Goal: Task Accomplishment & Management: Use online tool/utility

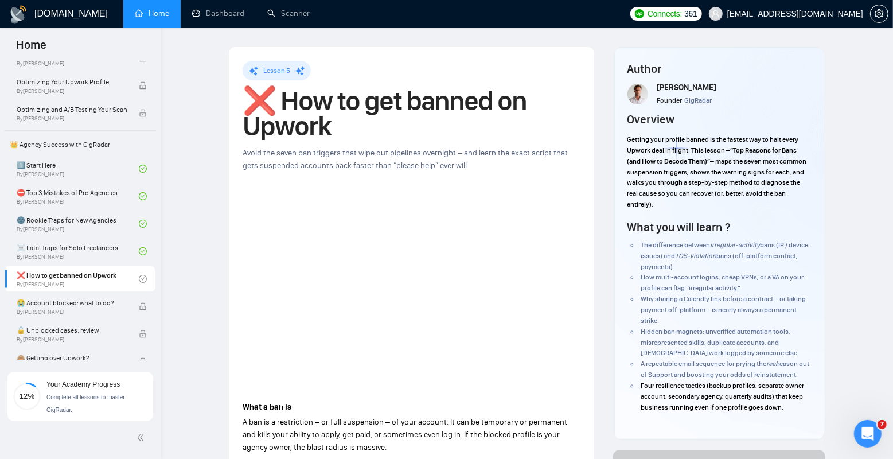
scroll to position [183, 0]
click at [71, 252] on link "☠️ Fatal Traps for Solo Freelancers By Vadym Ovcharenko" at bounding box center [78, 253] width 122 height 25
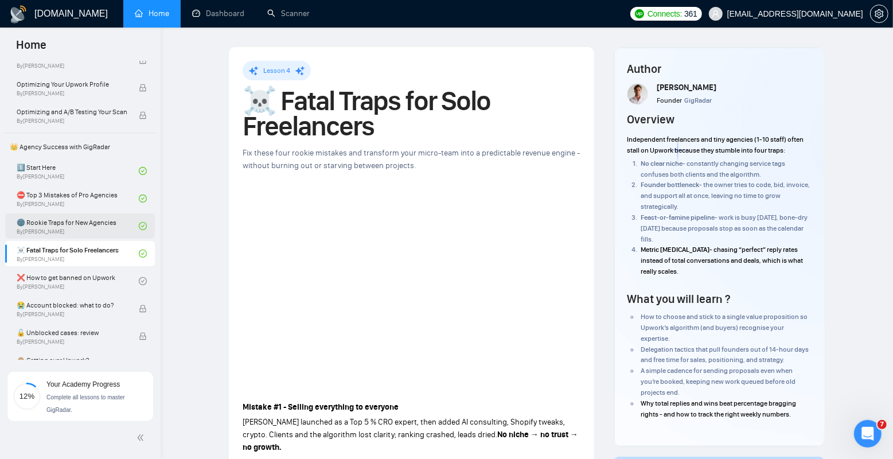
click at [83, 225] on link "🌚 Rookie Traps for New Agencies By Vadym Ovcharenko" at bounding box center [78, 225] width 122 height 25
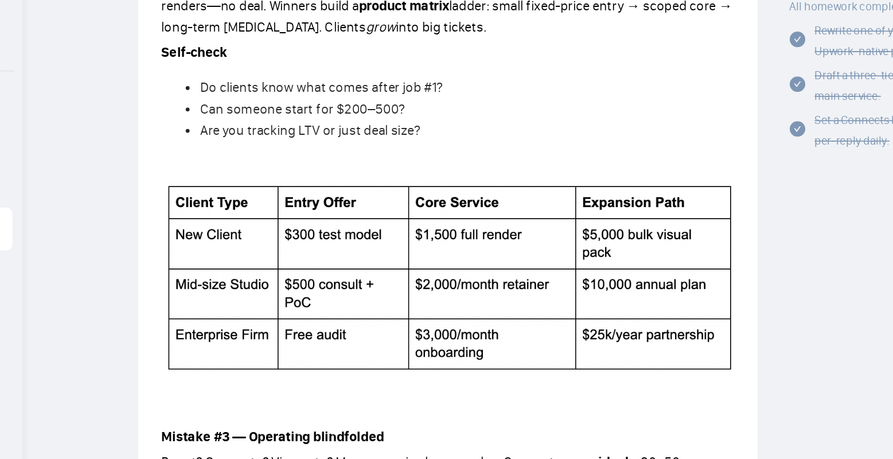
scroll to position [546, 0]
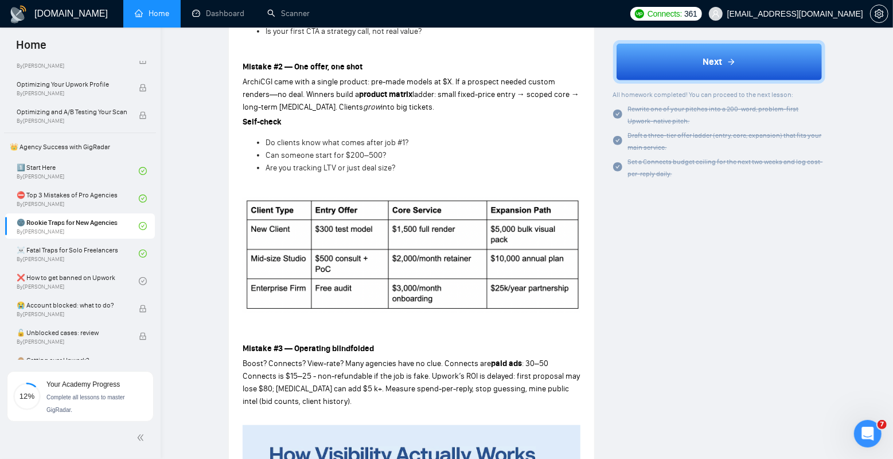
click at [328, 235] on img at bounding box center [412, 254] width 338 height 115
click at [407, 162] on li "Are you tracking LTV or just deal size?" at bounding box center [422, 168] width 315 height 13
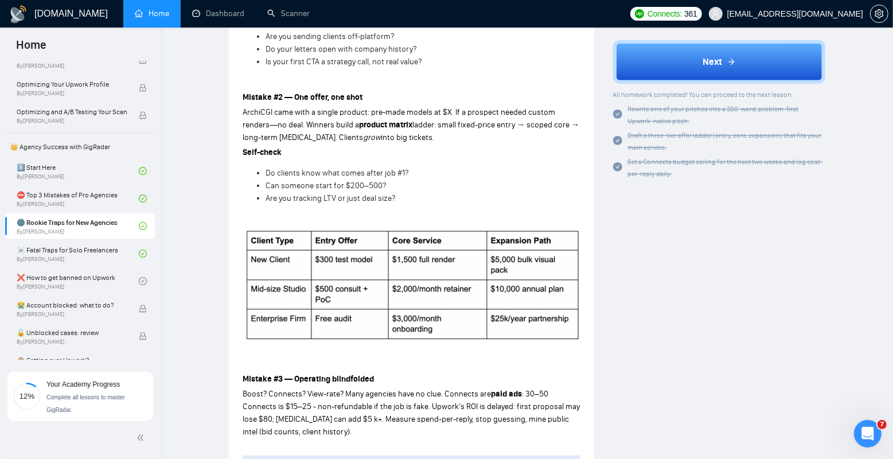
scroll to position [513, 0]
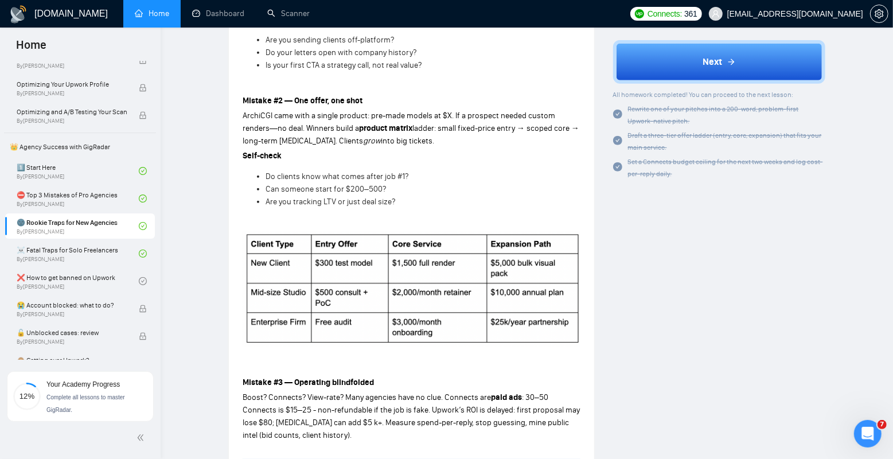
click at [325, 174] on span "Do clients know what comes after job #1?" at bounding box center [336, 176] width 143 height 10
drag, startPoint x: 256, startPoint y: 175, endPoint x: 399, endPoint y: 204, distance: 145.6
click at [399, 204] on ul "Do clients know what comes after job #1? Can someone start for $200–500? Are yo…" at bounding box center [412, 189] width 338 height 38
click at [399, 204] on li "Are you tracking LTV or just deal size?" at bounding box center [422, 202] width 315 height 13
drag, startPoint x: 405, startPoint y: 204, endPoint x: 265, endPoint y: 186, distance: 141.0
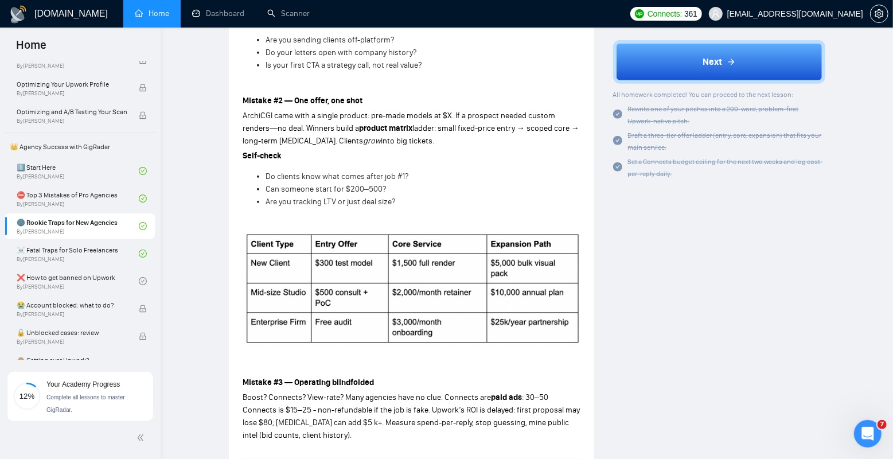
click at [265, 186] on ul "Do clients know what comes after job #1? Can someone start for $200–500? Are yo…" at bounding box center [412, 189] width 338 height 38
click at [265, 177] on ul "Do clients know what comes after job #1? Can someone start for $200–500? Are yo…" at bounding box center [412, 189] width 338 height 38
click at [447, 187] on li "Can someone start for $200–500?" at bounding box center [422, 189] width 315 height 13
drag, startPoint x: 395, startPoint y: 200, endPoint x: 240, endPoint y: 101, distance: 184.4
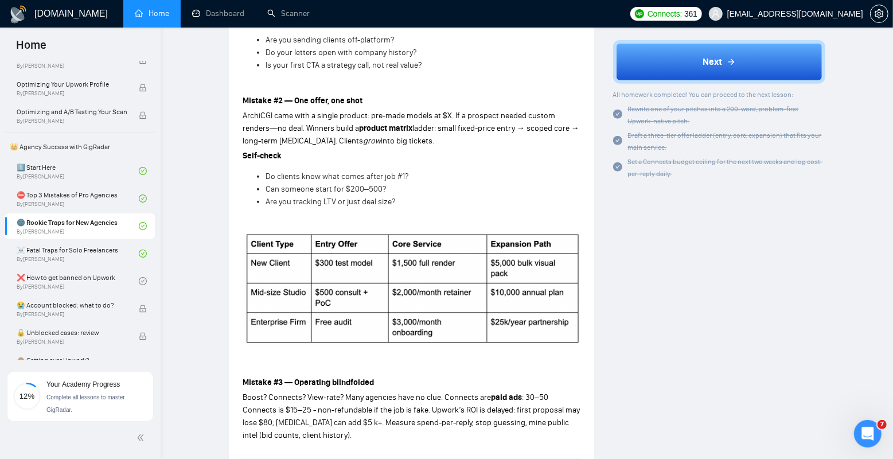
click at [240, 101] on div "Lesson 3 🌚 Rookie Traps for New Agencies Already winning outside Upwork? Discov…" at bounding box center [411, 233] width 365 height 1399
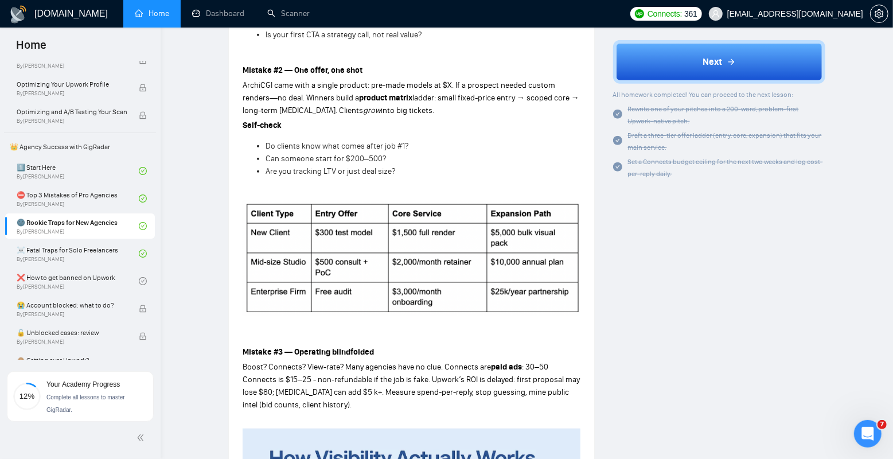
scroll to position [544, 0]
click at [80, 256] on link "☠️ Fatal Traps for Solo Freelancers By Vadym Ovcharenko" at bounding box center [78, 253] width 122 height 25
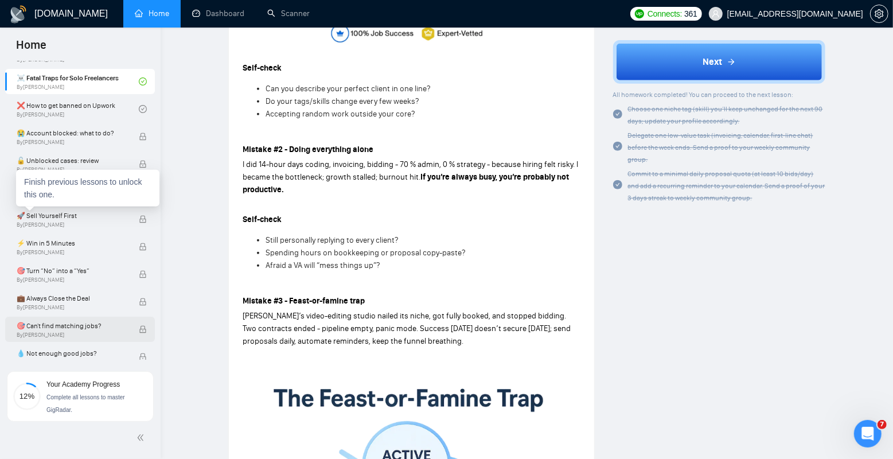
scroll to position [295, 0]
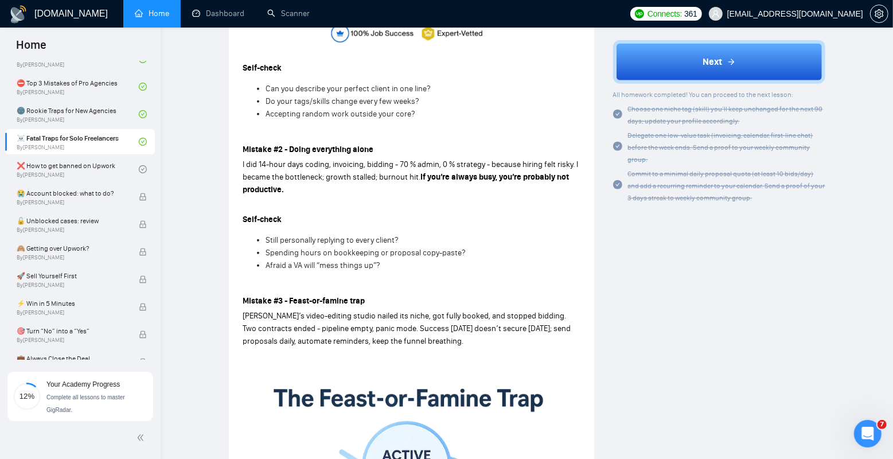
click at [349, 213] on p "Self-check" at bounding box center [412, 219] width 338 height 13
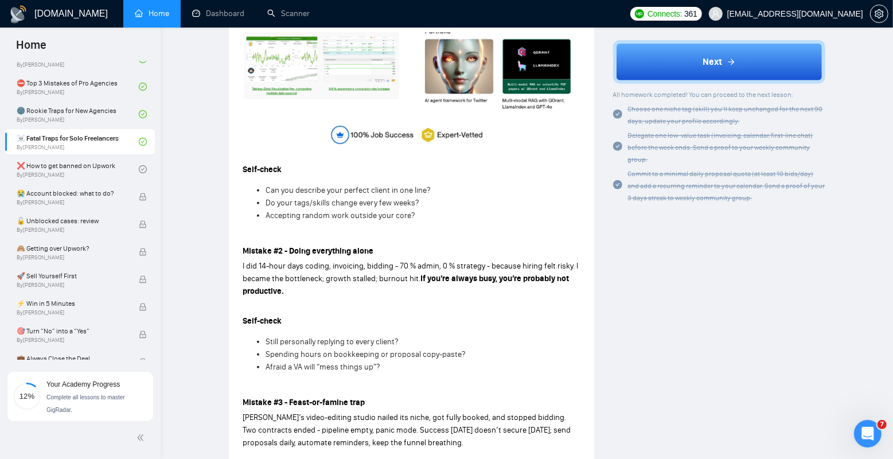
scroll to position [430, 0]
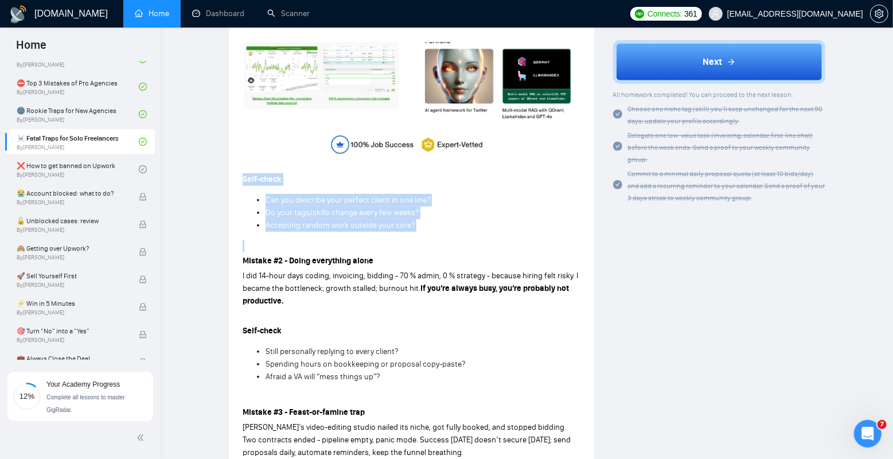
drag, startPoint x: 239, startPoint y: 165, endPoint x: 439, endPoint y: 223, distance: 208.9
click at [439, 223] on div "Lesson 4 ☠️ Fatal Traps for Solo Freelancers Fix these four rookie mistakes and…" at bounding box center [411, 290] width 365 height 1347
click at [439, 223] on div "Mistake #1 - Selling everything to everyone Tony launched as a Top 5 % CRO expe…" at bounding box center [412, 459] width 338 height 982
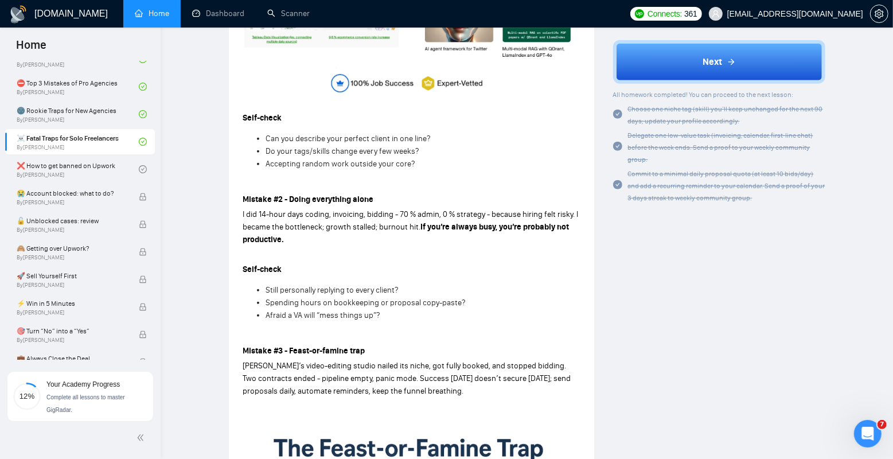
scroll to position [534, 0]
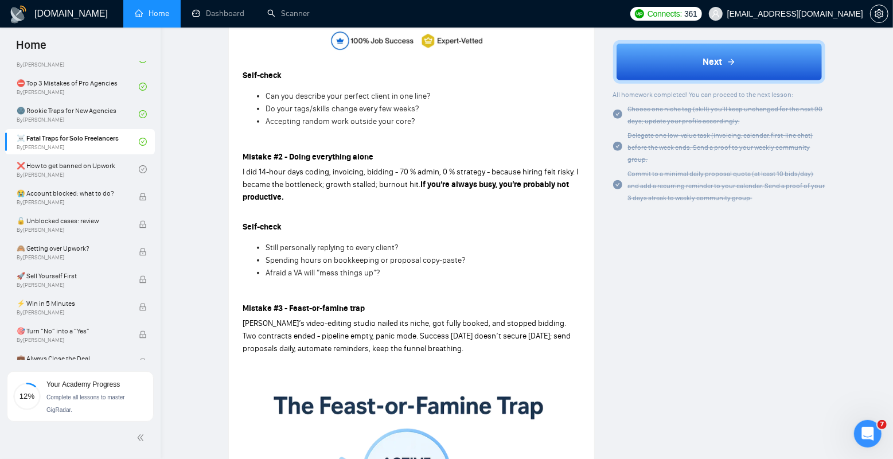
click at [395, 151] on p "Mistake #2 - Doing everything alone" at bounding box center [412, 157] width 338 height 13
click at [295, 9] on link "Scanner" at bounding box center [288, 14] width 42 height 10
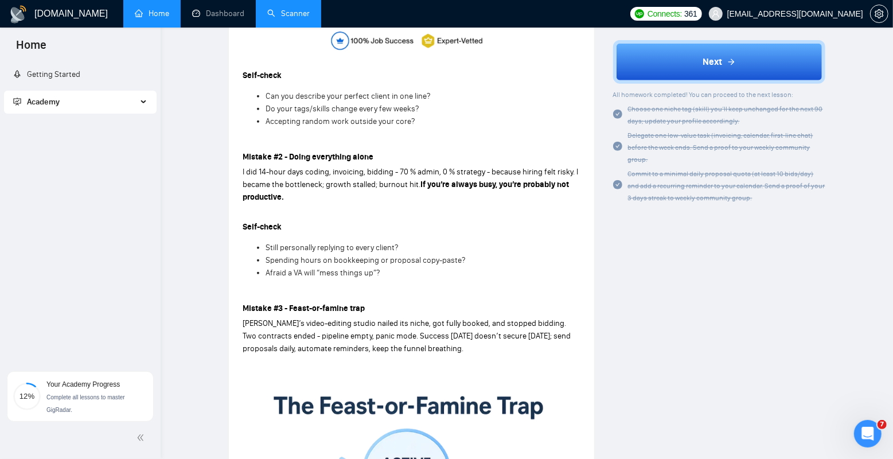
scroll to position [0, 0]
click at [159, 13] on link "Home" at bounding box center [152, 14] width 34 height 10
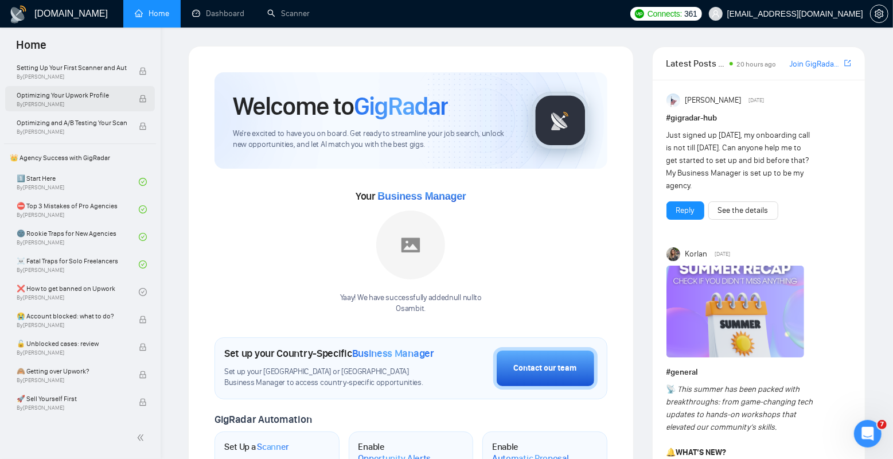
scroll to position [198, 0]
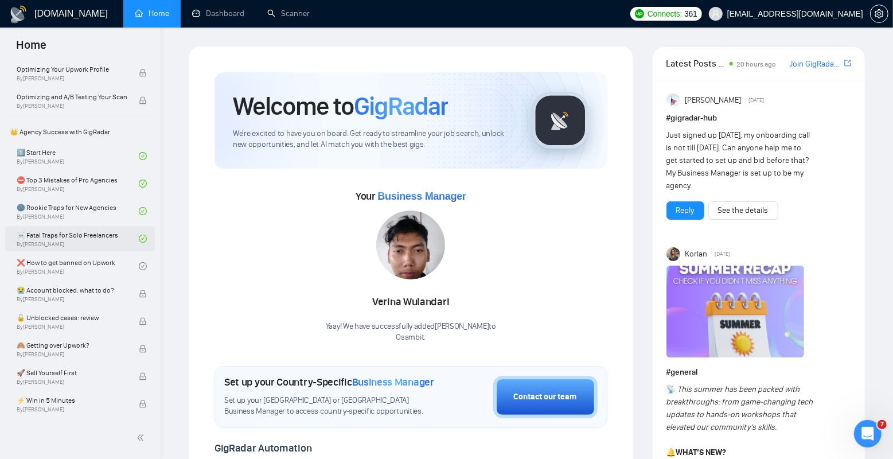
click at [95, 238] on link "☠️ Fatal Traps for Solo Freelancers By Vadym Ovcharenko" at bounding box center [78, 238] width 122 height 25
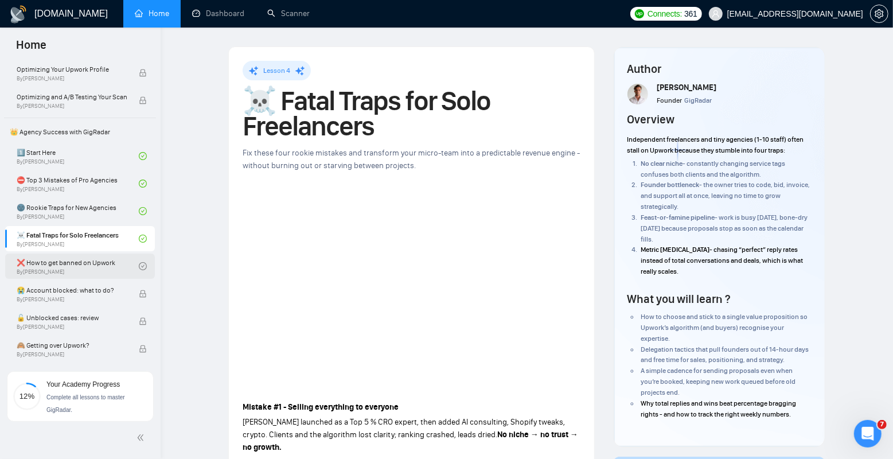
click at [73, 268] on link "❌ How to get banned on Upwork By Vadym Ovcharenko" at bounding box center [78, 265] width 122 height 25
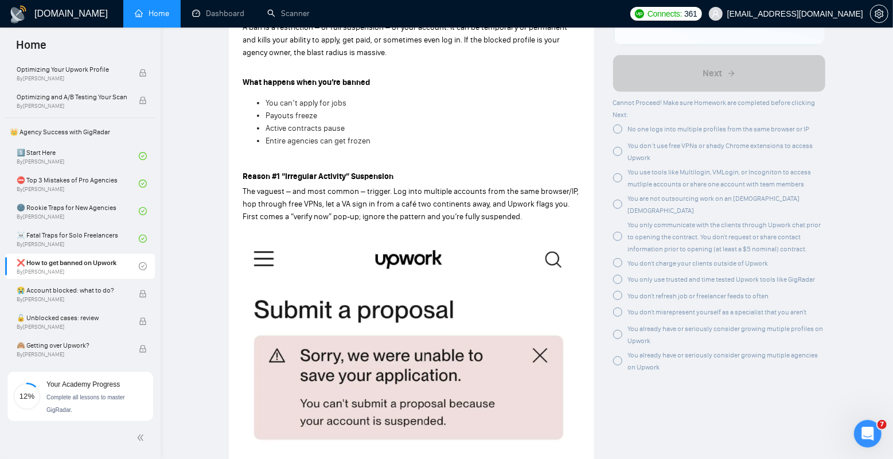
scroll to position [403, 0]
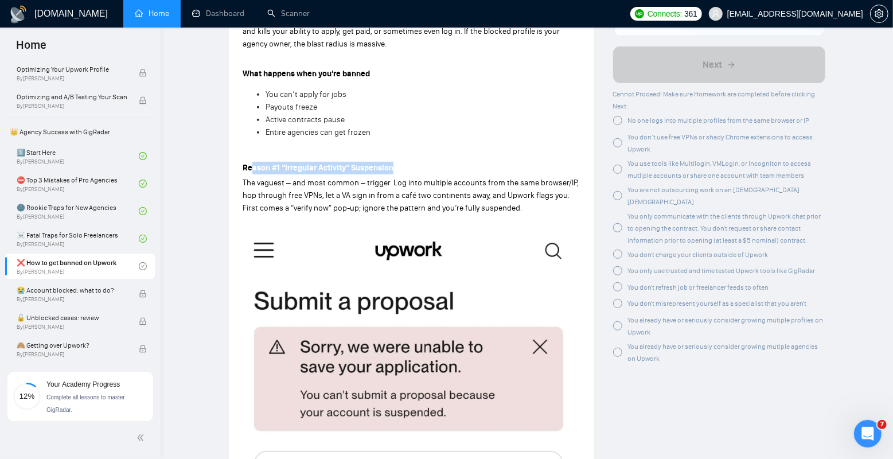
drag, startPoint x: 252, startPoint y: 171, endPoint x: 407, endPoint y: 173, distance: 155.4
click at [407, 173] on p "Reason #1 “Irregular Activity” Suspension" at bounding box center [412, 168] width 338 height 13
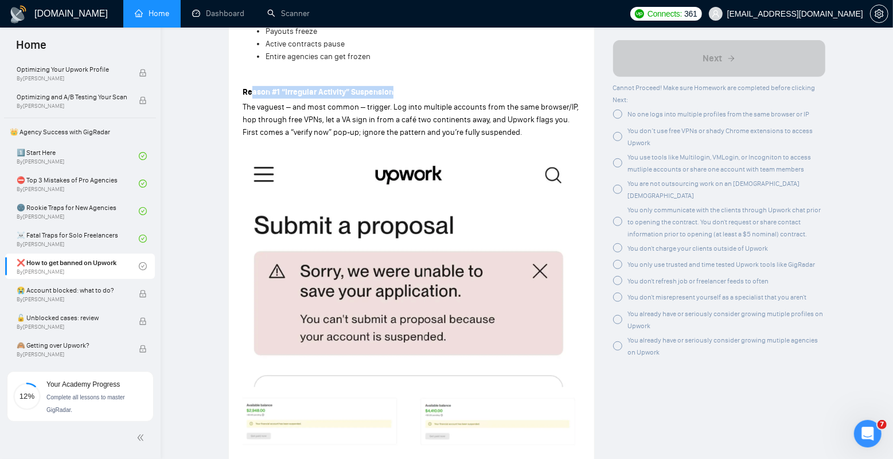
scroll to position [471, 0]
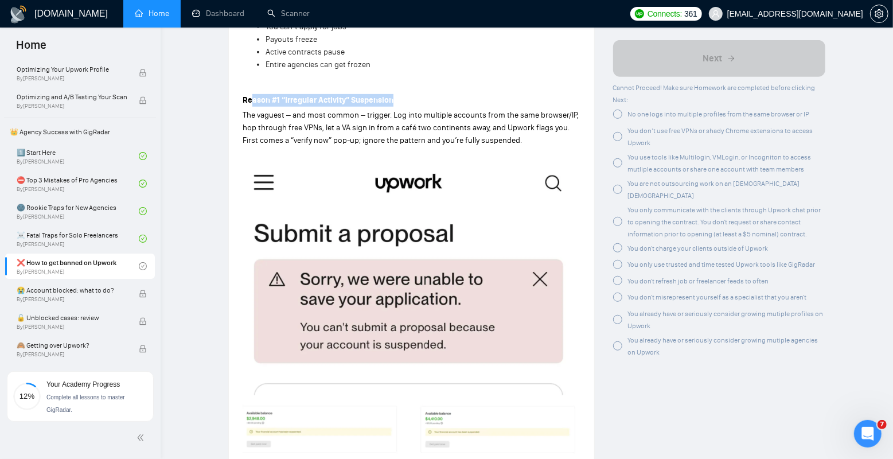
click at [310, 97] on strong "Reason #1 “Irregular Activity” Suspension" at bounding box center [318, 100] width 151 height 10
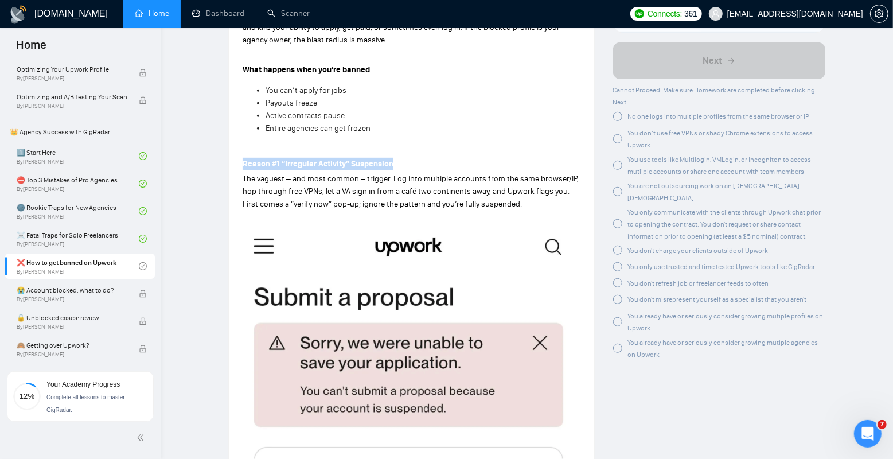
scroll to position [388, 0]
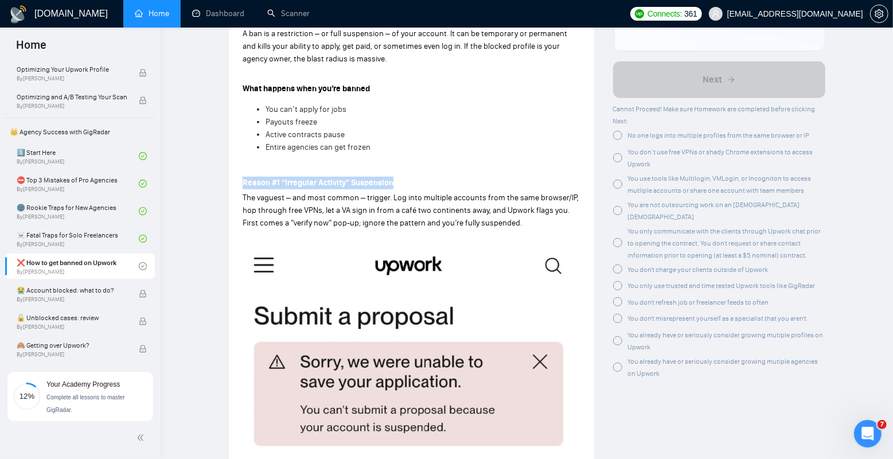
click at [270, 182] on strong "Reason #1 “Irregular Activity” Suspension" at bounding box center [318, 183] width 151 height 10
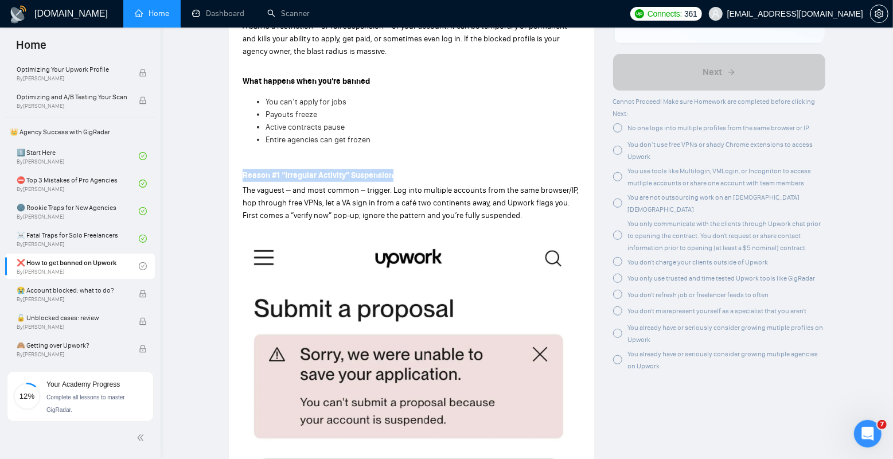
scroll to position [398, 0]
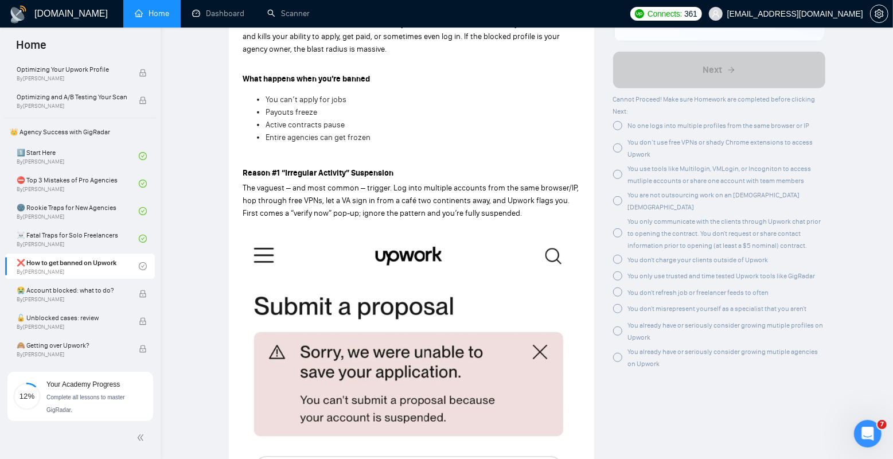
click at [282, 184] on span "The vaguest – and most common – trigger. Log into multiple accounts from the sa…" at bounding box center [411, 200] width 336 height 35
drag, startPoint x: 237, startPoint y: 171, endPoint x: 399, endPoint y: 172, distance: 161.7
click at [399, 172] on p "Reason #1 “Irregular Activity” Suspension" at bounding box center [412, 173] width 338 height 13
click at [412, 184] on span "The vaguest – and most common – trigger. Log into multiple accounts from the sa…" at bounding box center [411, 200] width 336 height 35
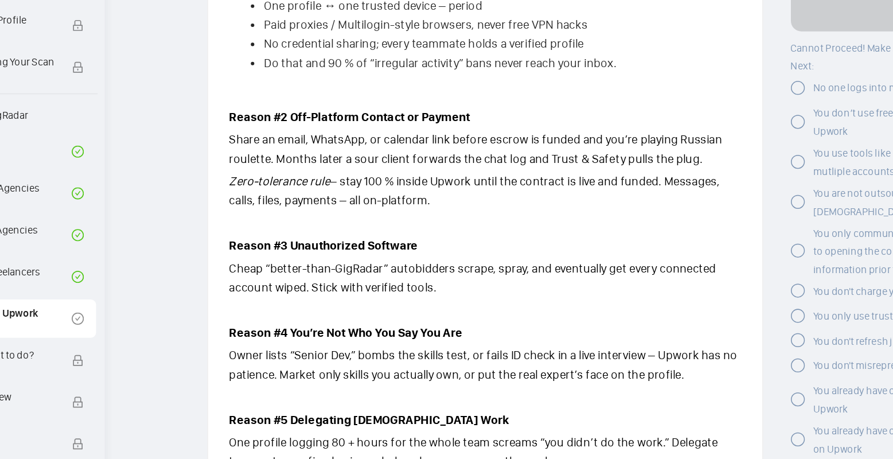
scroll to position [911, 0]
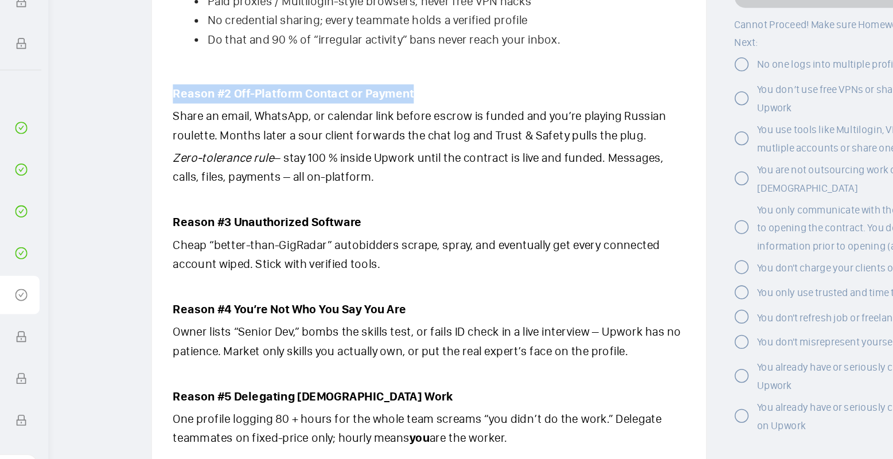
drag, startPoint x: 241, startPoint y: 132, endPoint x: 425, endPoint y: 131, distance: 184.6
click at [425, 131] on div "Lesson 5 ❌ How to get banned on Upwork Avoid the seven ban triggers that wipe o…" at bounding box center [411, 186] width 365 height 2100
click at [425, 131] on p "Reason #2 Off-Platform Contact or Payment" at bounding box center [412, 133] width 338 height 13
drag, startPoint x: 429, startPoint y: 131, endPoint x: 249, endPoint y: 132, distance: 179.5
click at [249, 132] on p "Reason #2 Off-Platform Contact or Payment" at bounding box center [412, 133] width 338 height 13
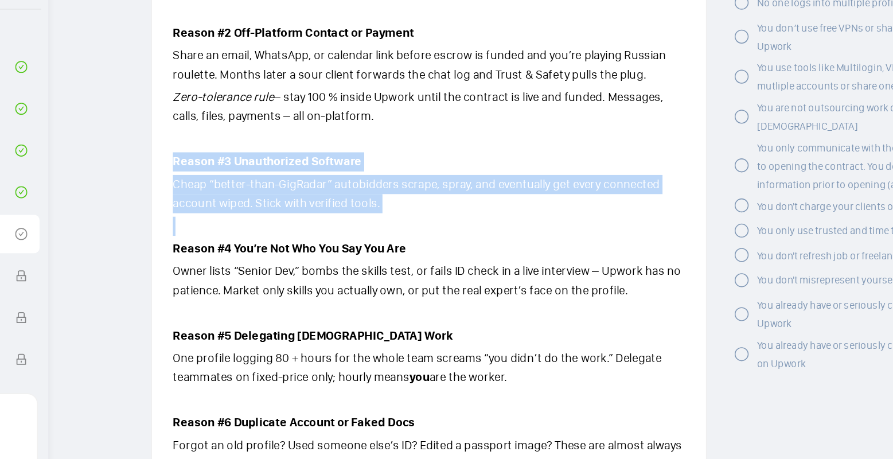
drag, startPoint x: 239, startPoint y: 220, endPoint x: 405, endPoint y: 256, distance: 170.2
click at [405, 256] on div "Lesson 5 ❌ How to get banned on Upwork Avoid the seven ban triggers that wipe o…" at bounding box center [411, 186] width 365 height 2100
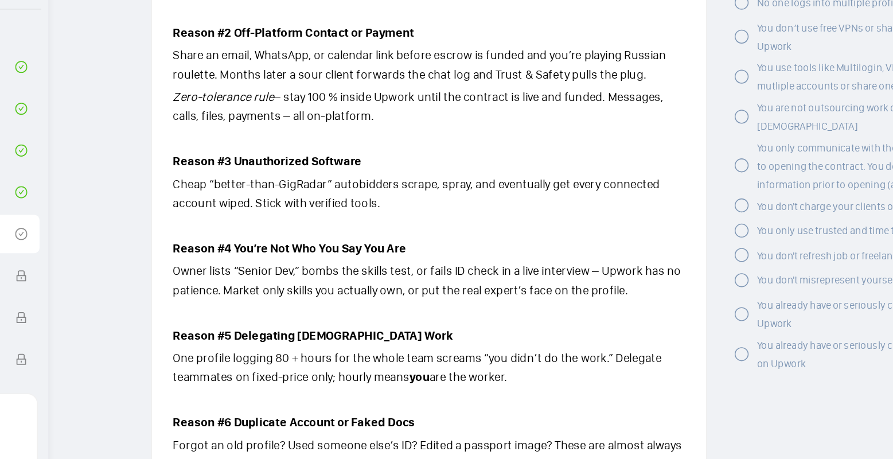
click at [405, 253] on div "What a ban is A ban is a restriction – or full suspension – of your account. It…" at bounding box center [412, 354] width 338 height 1735
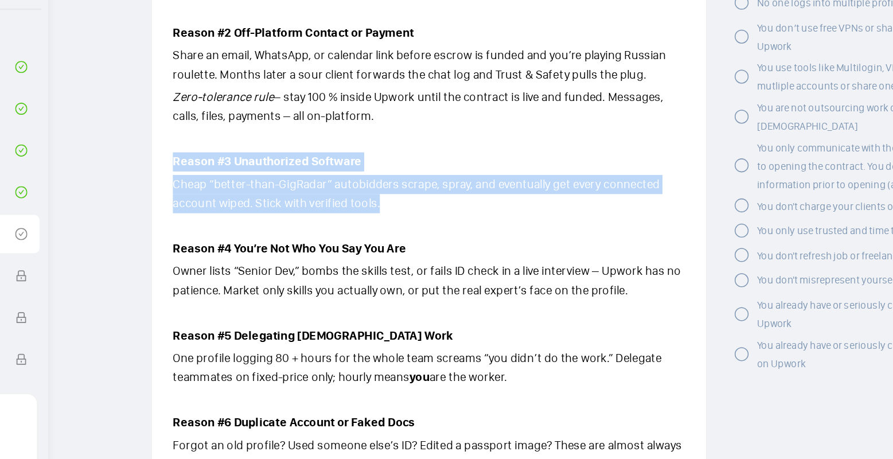
drag, startPoint x: 409, startPoint y: 251, endPoint x: 240, endPoint y: 215, distance: 172.3
click at [240, 215] on div "Lesson 5 ❌ How to get banned on Upwork Avoid the seven ban triggers that wipe o…" at bounding box center [411, 186] width 365 height 2100
drag, startPoint x: 240, startPoint y: 215, endPoint x: 405, endPoint y: 248, distance: 169.0
click at [405, 248] on div "Lesson 5 ❌ How to get banned on Upwork Avoid the seven ban triggers that wipe o…" at bounding box center [411, 186] width 365 height 2100
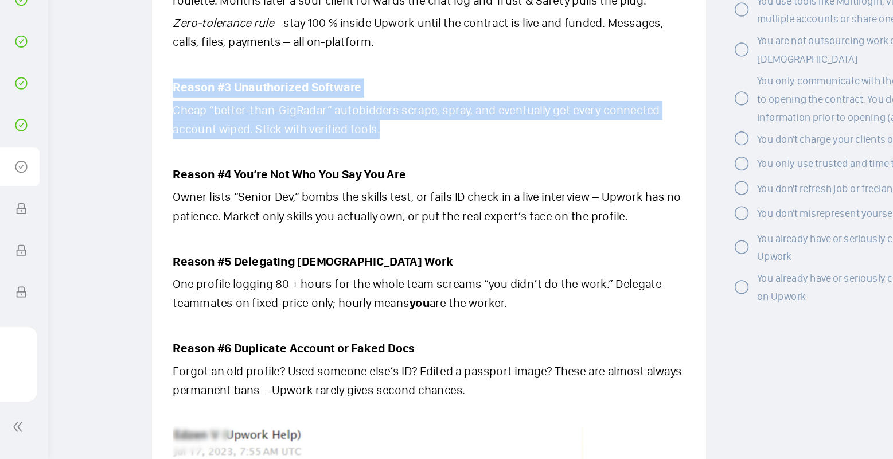
scroll to position [922, 0]
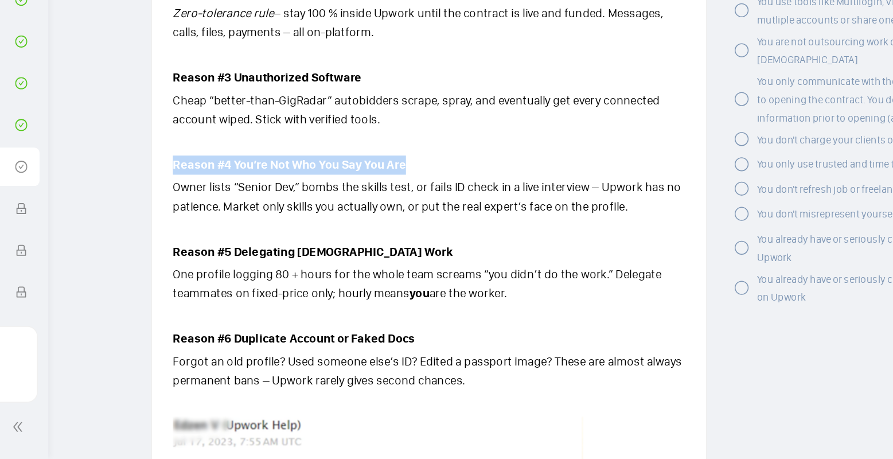
drag, startPoint x: 237, startPoint y: 263, endPoint x: 457, endPoint y: 267, distance: 219.7
click at [457, 267] on div "Lesson 5 ❌ How to get banned on Upwork Avoid the seven ban triggers that wipe o…" at bounding box center [411, 175] width 365 height 2100
click at [457, 267] on p "Reason #4 You’re Not Who You Say You Are" at bounding box center [412, 265] width 338 height 13
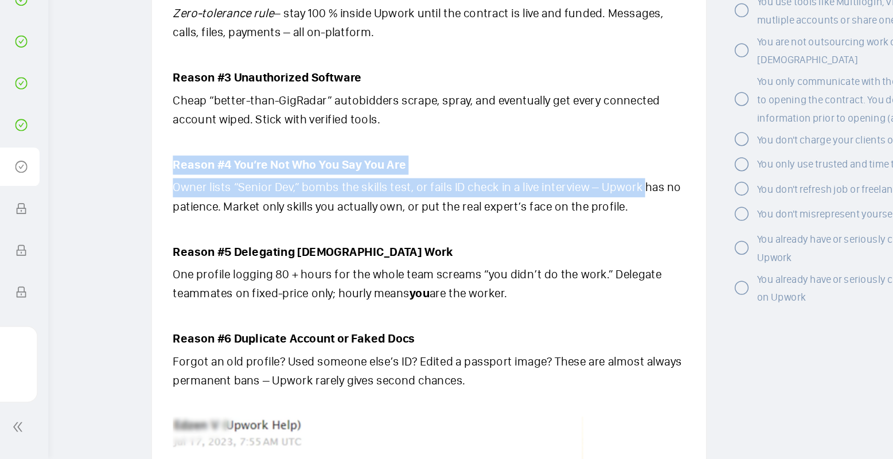
drag, startPoint x: 236, startPoint y: 263, endPoint x: 550, endPoint y: 282, distance: 314.8
click at [550, 282] on div "Lesson 5 ❌ How to get banned on Upwork Avoid the seven ban triggers that wipe o…" at bounding box center [411, 175] width 365 height 2100
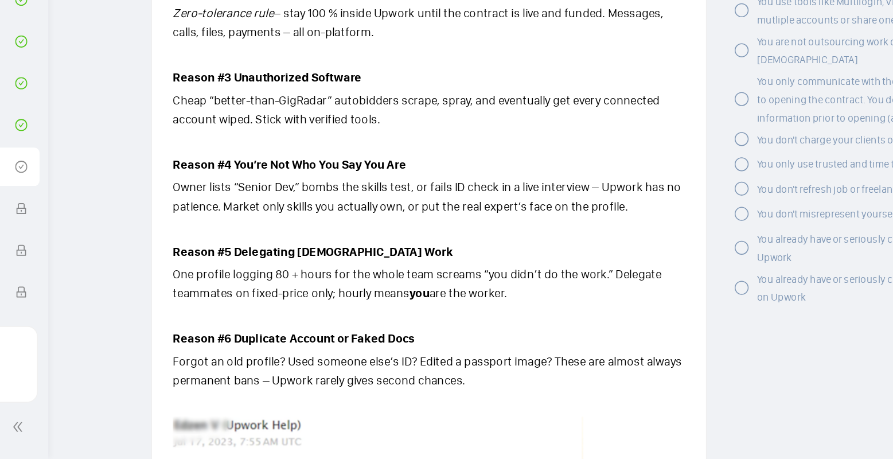
click at [541, 291] on p "Owner lists “Senior Dev,” bombs the skills test, or fails ID check in a live in…" at bounding box center [412, 286] width 338 height 25
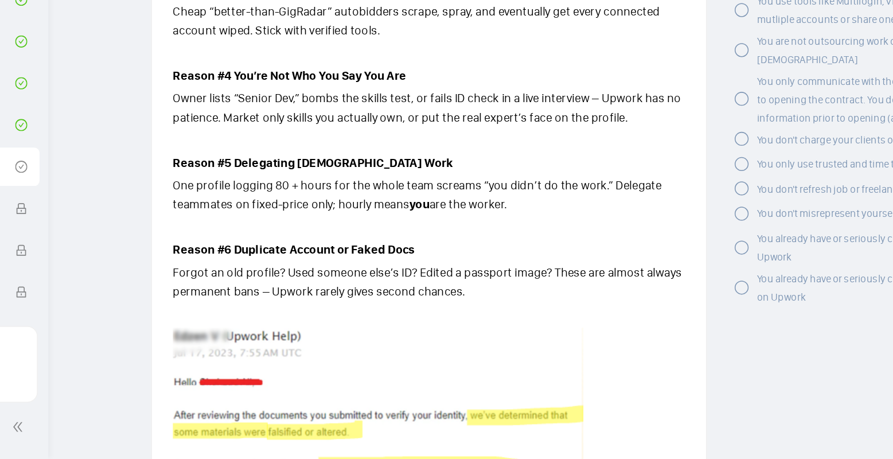
scroll to position [988, 0]
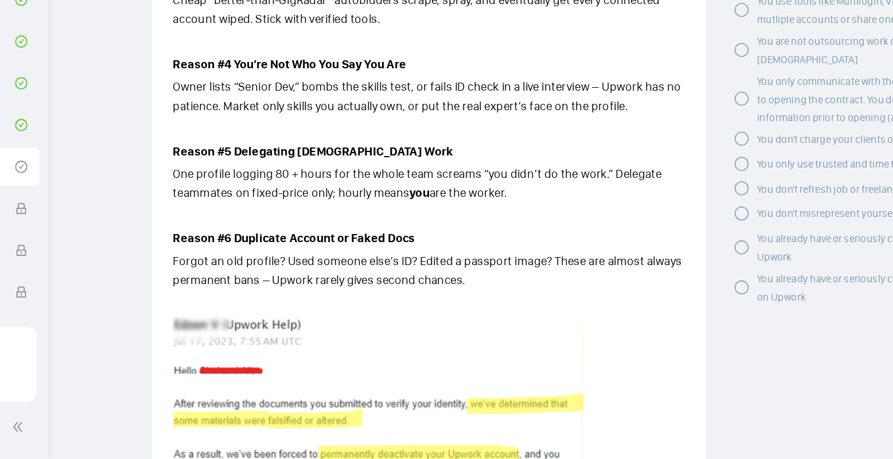
drag, startPoint x: 236, startPoint y: 257, endPoint x: 471, endPoint y: 280, distance: 236.2
click at [471, 280] on div "Lesson 5 ❌ How to get banned on Upwork Avoid the seven ban triggers that wipe o…" at bounding box center [411, 109] width 365 height 2100
click at [471, 280] on p "One profile logging 80 + hours for the whole team screams “you didn’t do the wo…" at bounding box center [412, 277] width 338 height 25
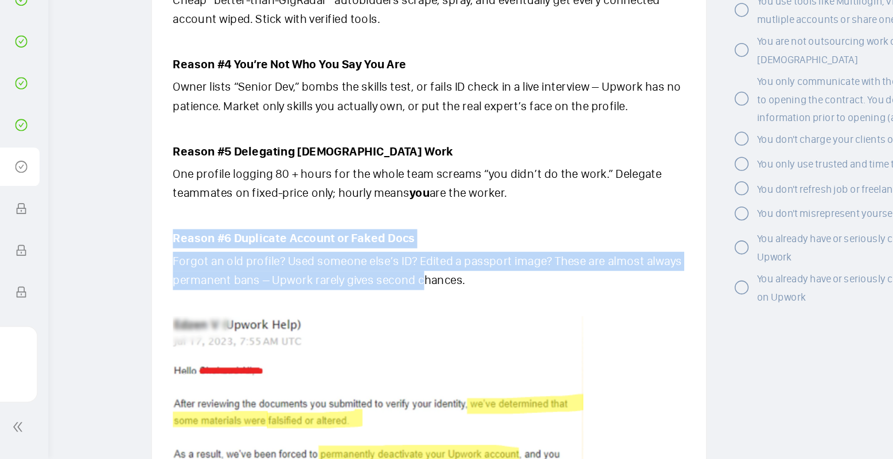
drag, startPoint x: 243, startPoint y: 314, endPoint x: 413, endPoint y: 341, distance: 171.9
click at [411, 341] on div "What a ban is A ban is a restriction – or full suspension – of your account. It…" at bounding box center [412, 278] width 338 height 1735
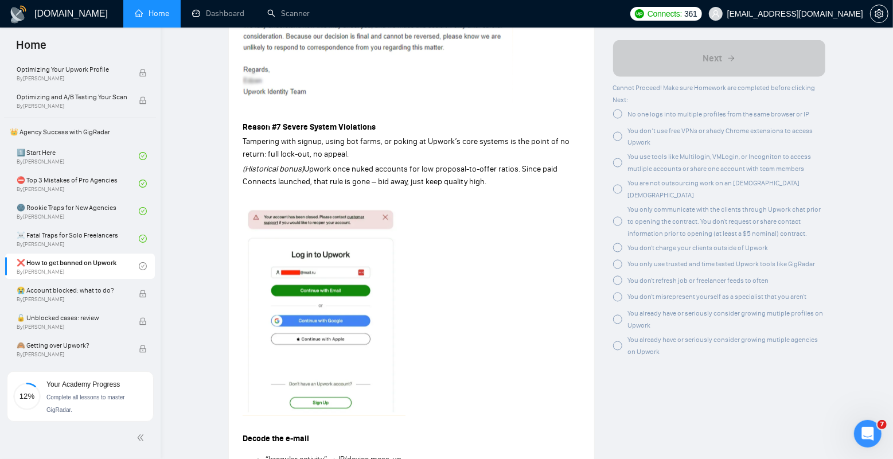
scroll to position [1491, 0]
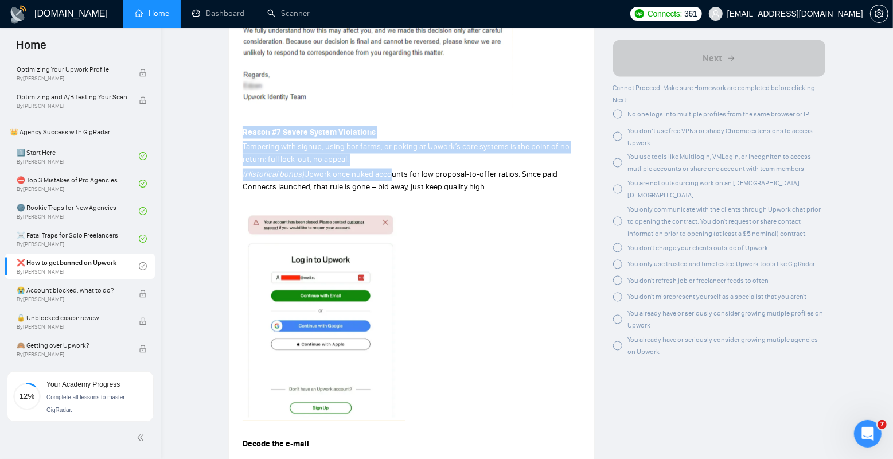
drag, startPoint x: 240, startPoint y: 136, endPoint x: 385, endPoint y: 176, distance: 150.4
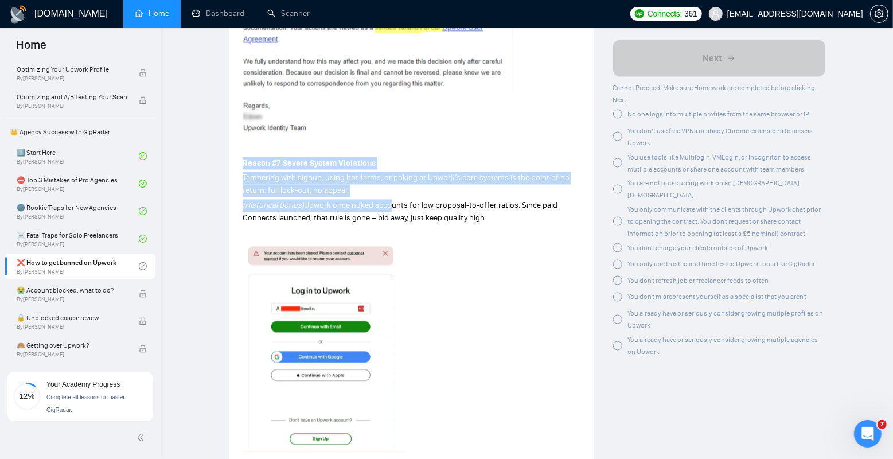
click at [381, 192] on p "Tampering with signup, using bot farms, or poking at Upwork’s core systems is t…" at bounding box center [412, 184] width 338 height 25
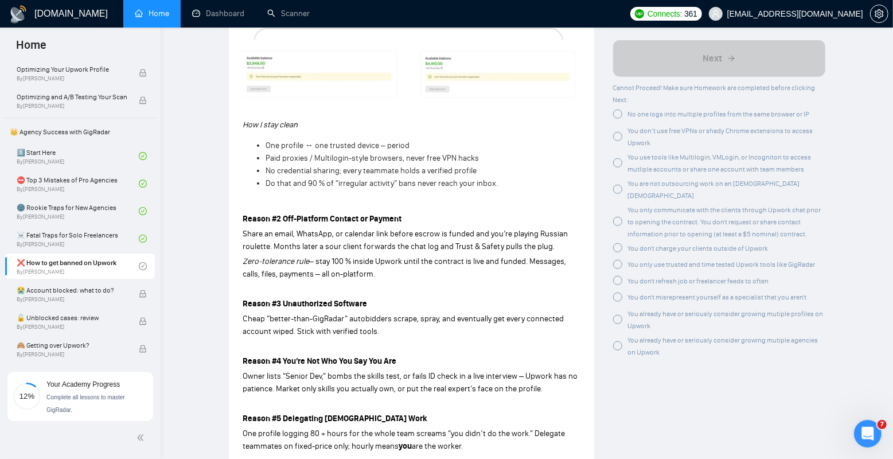
scroll to position [818, 0]
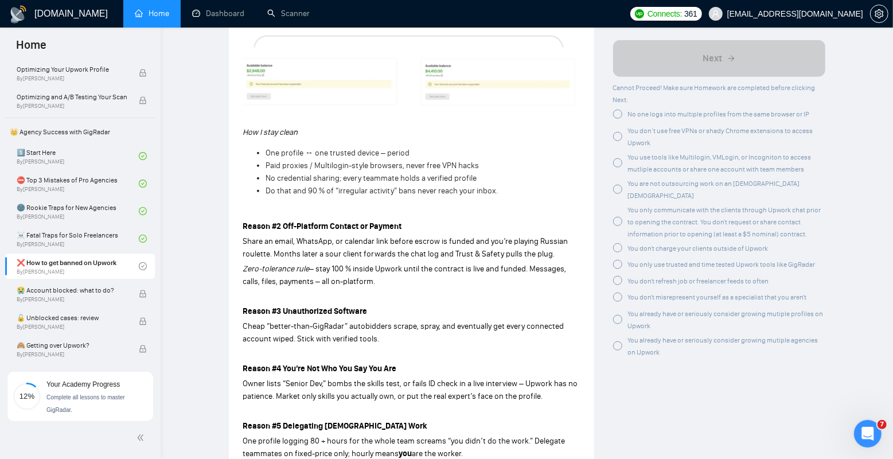
click at [387, 241] on span "Share an email, WhatsApp, or calendar link before escrow is funded and you’re p…" at bounding box center [405, 247] width 325 height 22
click at [388, 232] on p "Reason #2 Off-Platform Contact or Payment" at bounding box center [412, 226] width 338 height 13
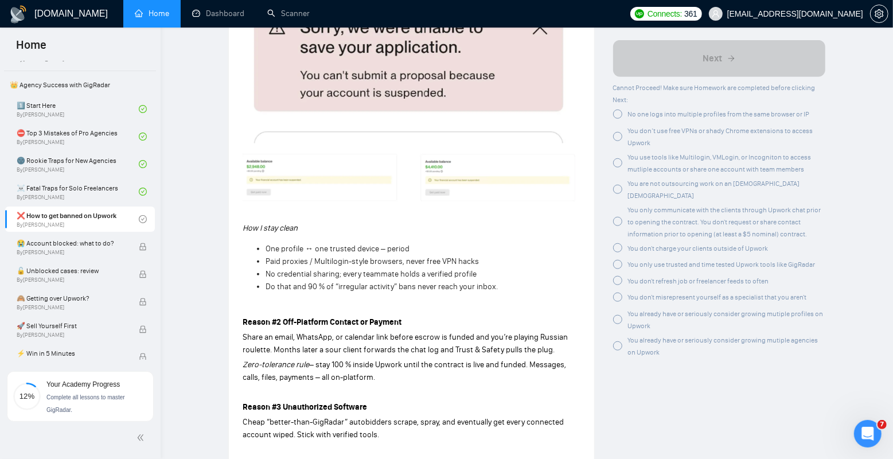
scroll to position [724, 0]
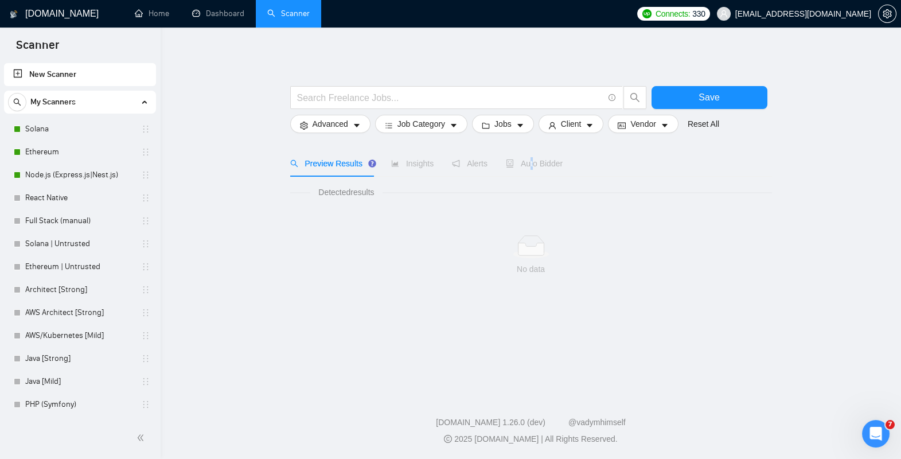
click at [534, 167] on span "Auto Bidder" at bounding box center [534, 163] width 57 height 9
click at [535, 164] on span "Auto Bidder" at bounding box center [534, 163] width 57 height 9
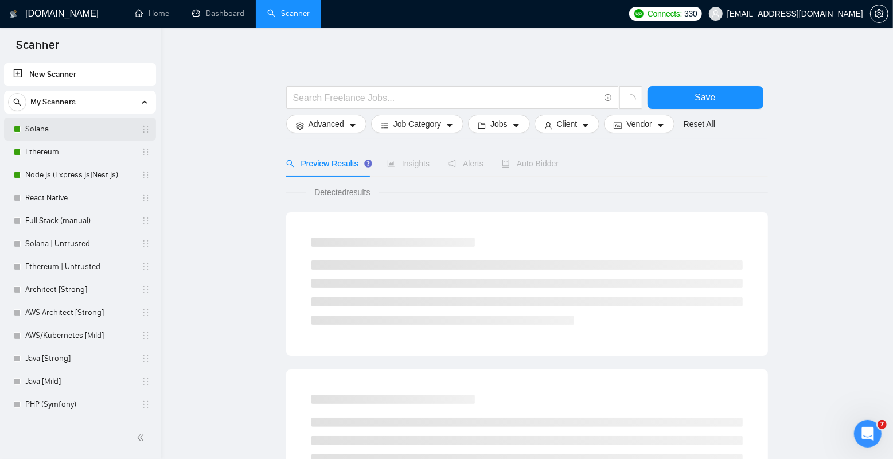
click at [43, 138] on link "Solana" at bounding box center [79, 129] width 109 height 23
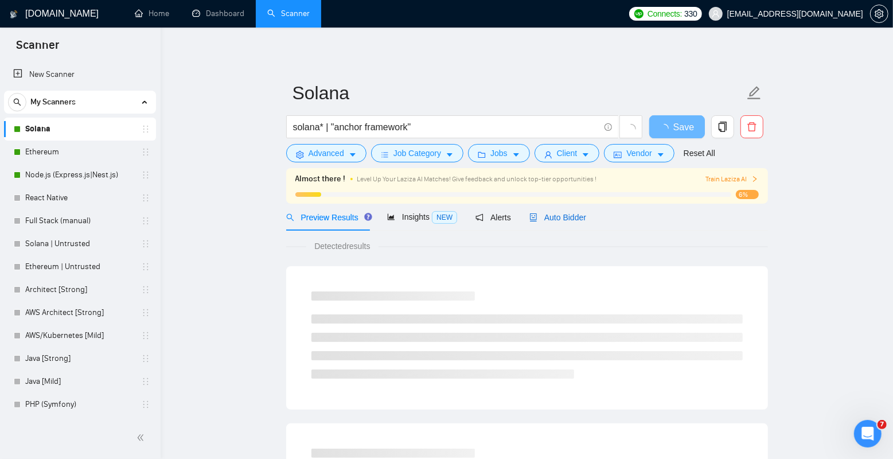
click at [555, 217] on span "Auto Bidder" at bounding box center [557, 217] width 57 height 9
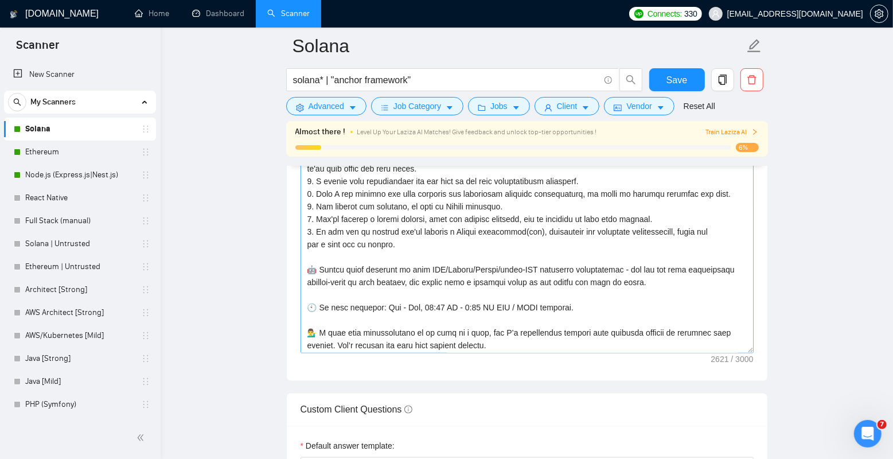
scroll to position [327, 0]
click at [451, 306] on textarea "Cover letter template:" at bounding box center [526, 224] width 453 height 258
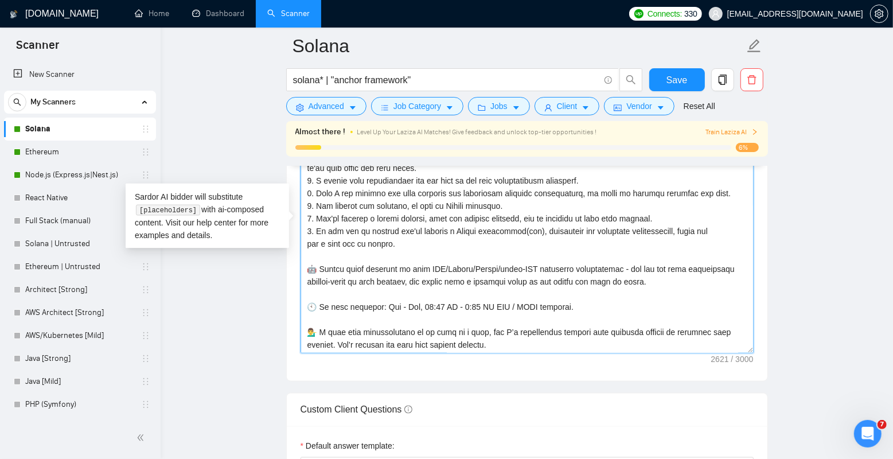
click at [513, 303] on textarea "Cover letter template:" at bounding box center [526, 224] width 453 height 258
click at [254, 159] on main "[PERSON_NAME]* | "anchor framework" Save Advanced Job Category Jobs Client Vend…" at bounding box center [527, 319] width 696 height 3240
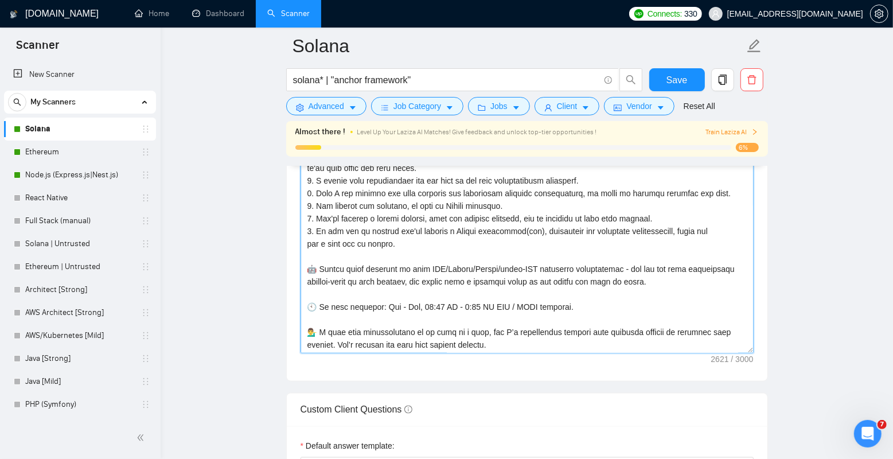
click at [430, 317] on textarea "Cover letter template:" at bounding box center [526, 224] width 453 height 258
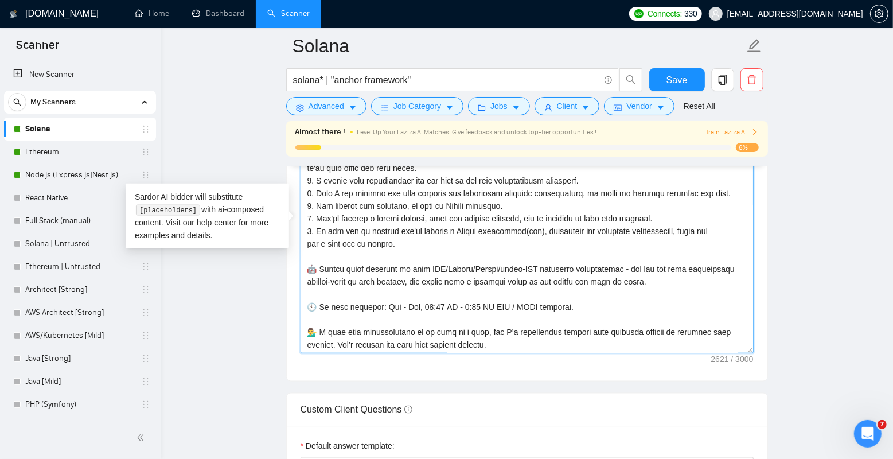
click at [494, 297] on textarea "Cover letter template:" at bounding box center [526, 224] width 453 height 258
click at [491, 306] on textarea "Cover letter template:" at bounding box center [526, 224] width 453 height 258
click at [609, 309] on textarea "Cover letter template:" at bounding box center [526, 224] width 453 height 258
click at [479, 306] on textarea "Cover letter template:" at bounding box center [526, 224] width 453 height 258
click at [482, 306] on textarea "Cover letter template:" at bounding box center [526, 224] width 453 height 258
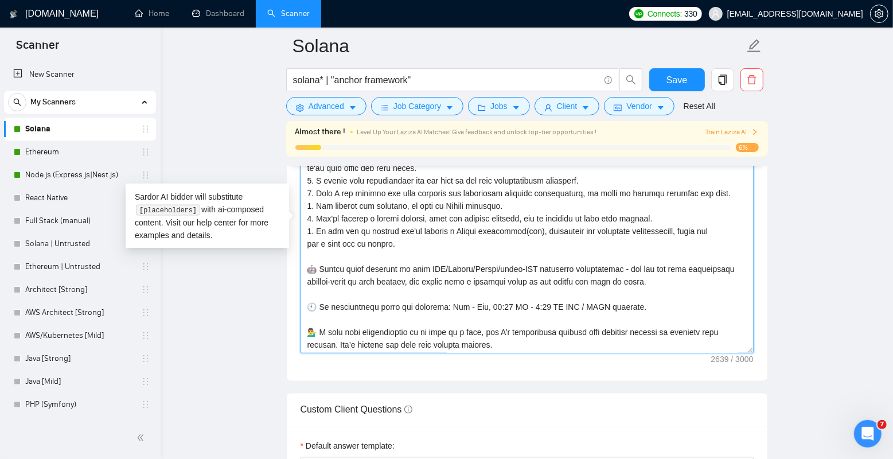
click at [544, 300] on textarea "Cover letter template:" at bounding box center [526, 224] width 453 height 258
click at [581, 304] on textarea "Cover letter template:" at bounding box center [526, 224] width 453 height 258
click at [518, 306] on textarea "Cover letter template:" at bounding box center [526, 224] width 453 height 258
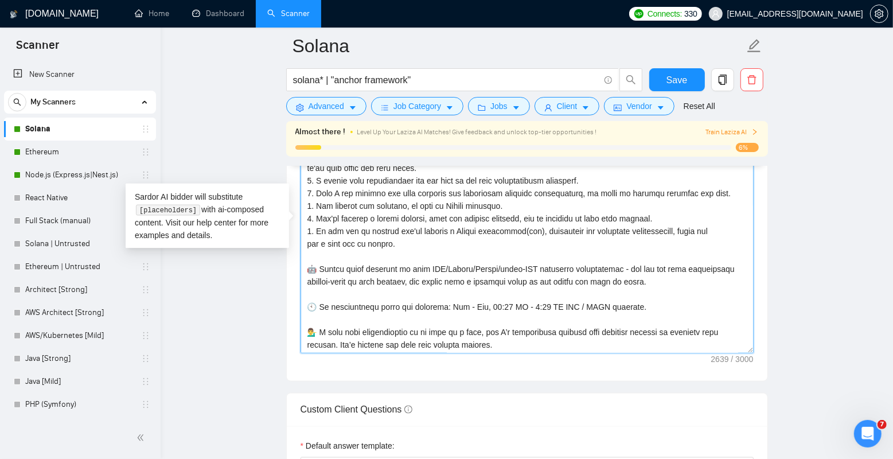
click at [518, 306] on textarea "Cover letter template:" at bounding box center [526, 224] width 453 height 258
click at [541, 306] on textarea "Cover letter template:" at bounding box center [526, 224] width 453 height 258
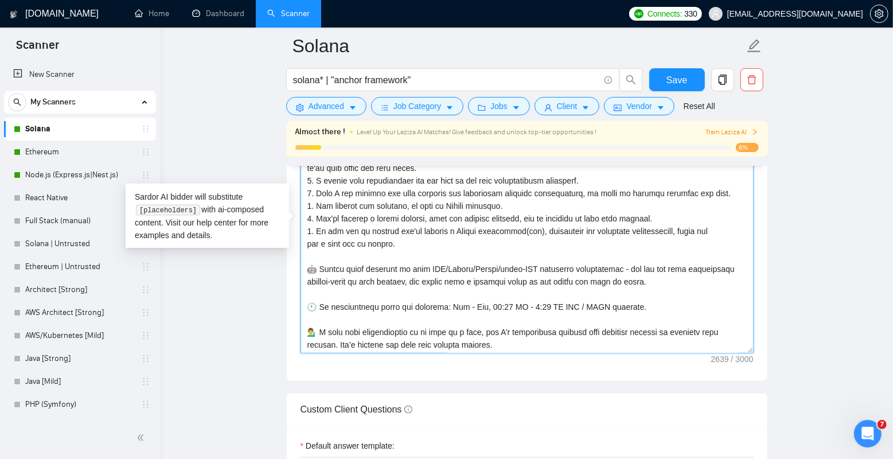
click at [541, 306] on textarea "Cover letter template:" at bounding box center [526, 224] width 453 height 258
click at [532, 310] on textarea "Cover letter template:" at bounding box center [526, 224] width 453 height 258
click at [483, 307] on textarea "Cover letter template:" at bounding box center [526, 224] width 453 height 258
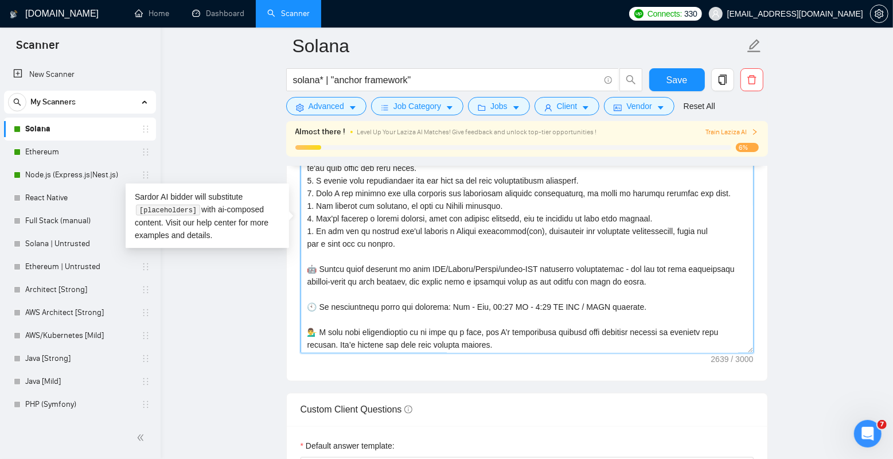
click at [483, 307] on textarea "Cover letter template:" at bounding box center [526, 224] width 453 height 258
click at [611, 305] on textarea "Cover letter template:" at bounding box center [526, 224] width 453 height 258
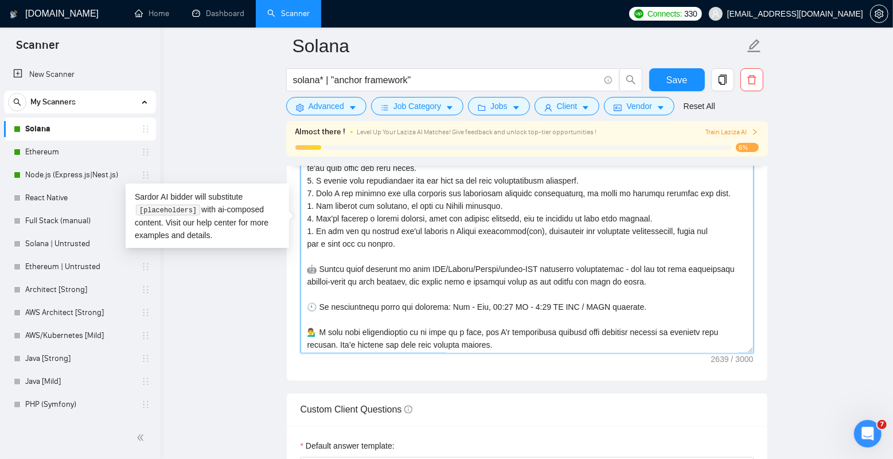
click at [637, 305] on textarea "Cover letter template:" at bounding box center [526, 224] width 453 height 258
drag, startPoint x: 323, startPoint y: 305, endPoint x: 635, endPoint y: 310, distance: 312.0
click at [635, 310] on textarea "Cover letter template:" at bounding box center [526, 224] width 453 height 258
drag, startPoint x: 359, startPoint y: 307, endPoint x: 641, endPoint y: 299, distance: 281.7
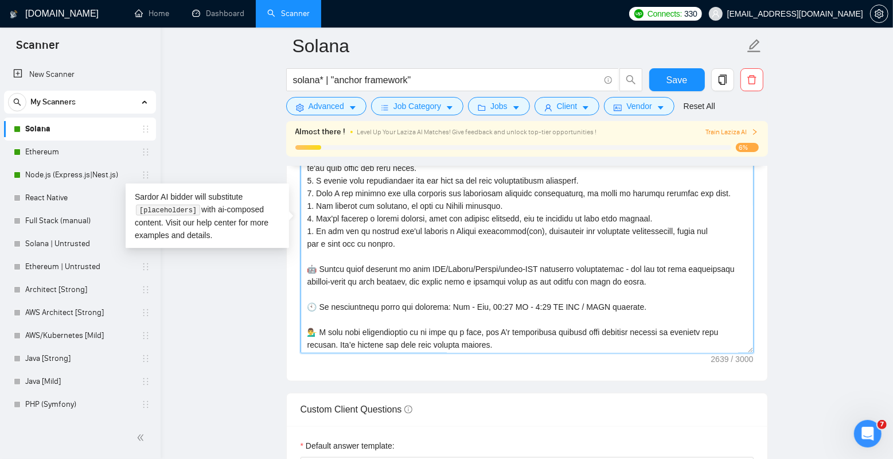
click at [641, 299] on textarea "Cover letter template:" at bounding box center [526, 224] width 453 height 258
click at [641, 304] on textarea "Cover letter template:" at bounding box center [526, 224] width 453 height 258
drag, startPoint x: 642, startPoint y: 305, endPoint x: 306, endPoint y: 307, distance: 336.0
click at [306, 307] on textarea "Cover letter template:" at bounding box center [526, 224] width 453 height 258
click at [307, 307] on textarea "Cover letter template:" at bounding box center [526, 224] width 453 height 258
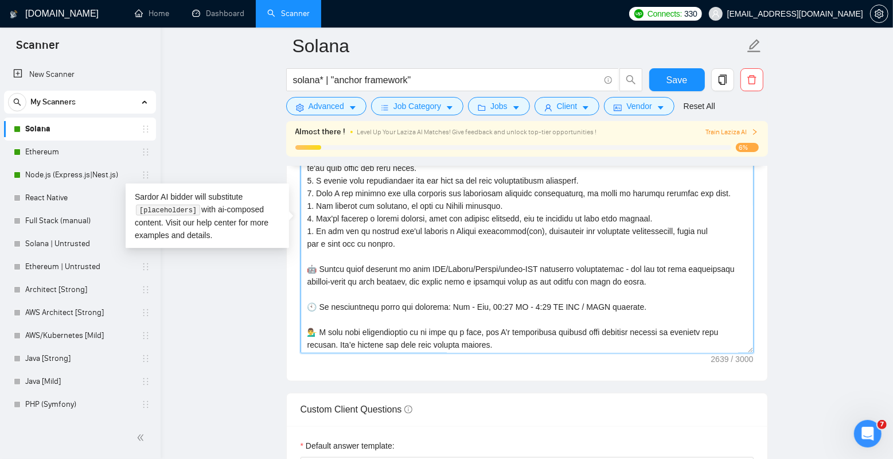
drag, startPoint x: 307, startPoint y: 306, endPoint x: 656, endPoint y: 304, distance: 348.7
click at [656, 304] on textarea "Cover letter template:" at bounding box center [526, 224] width 453 height 258
click at [348, 312] on textarea "Cover letter template:" at bounding box center [526, 224] width 453 height 258
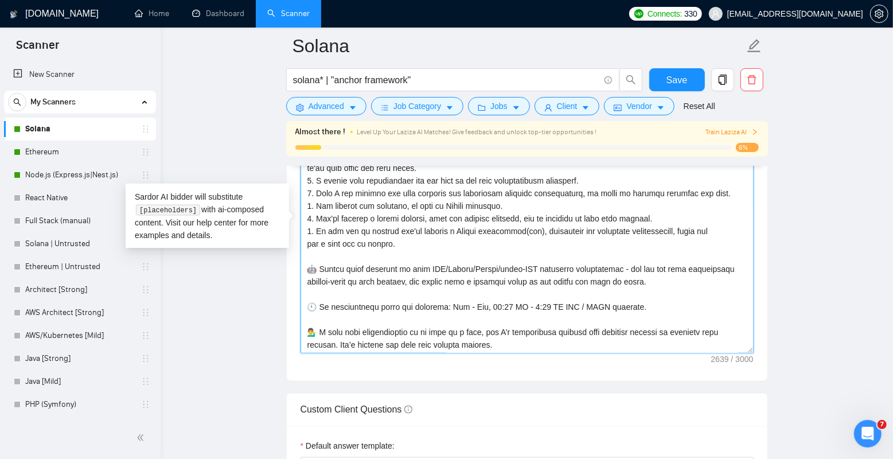
drag, startPoint x: 653, startPoint y: 304, endPoint x: 302, endPoint y: 310, distance: 350.4
click at [302, 310] on textarea "Cover letter template:" at bounding box center [526, 224] width 453 height 258
type textarea "Loremipsu! [Dol sit ametc adipis, eli Seddoei te incididuntutla etd magnaaliqua…"
click at [681, 76] on span "Save" at bounding box center [676, 80] width 21 height 14
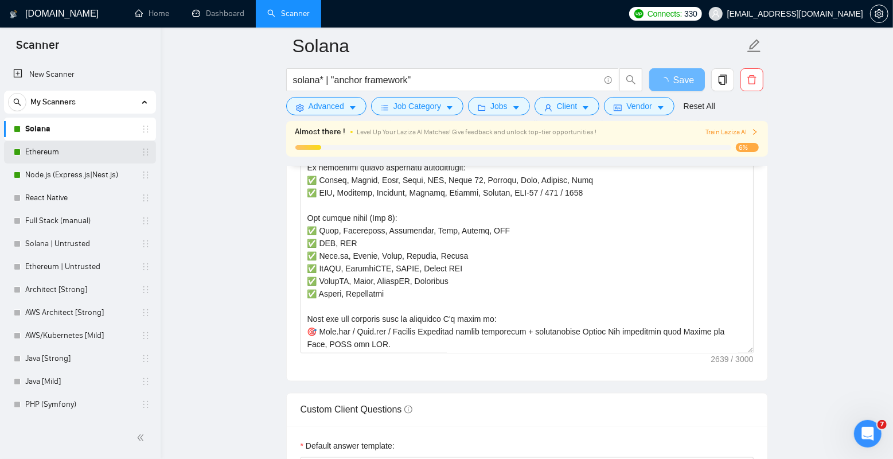
click at [65, 153] on link "Ethereum" at bounding box center [79, 151] width 109 height 23
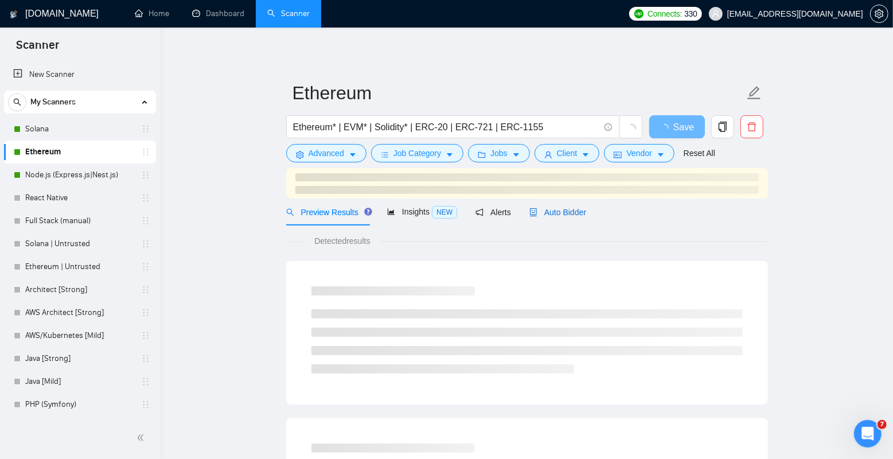
click at [561, 213] on span "Auto Bidder" at bounding box center [557, 212] width 57 height 9
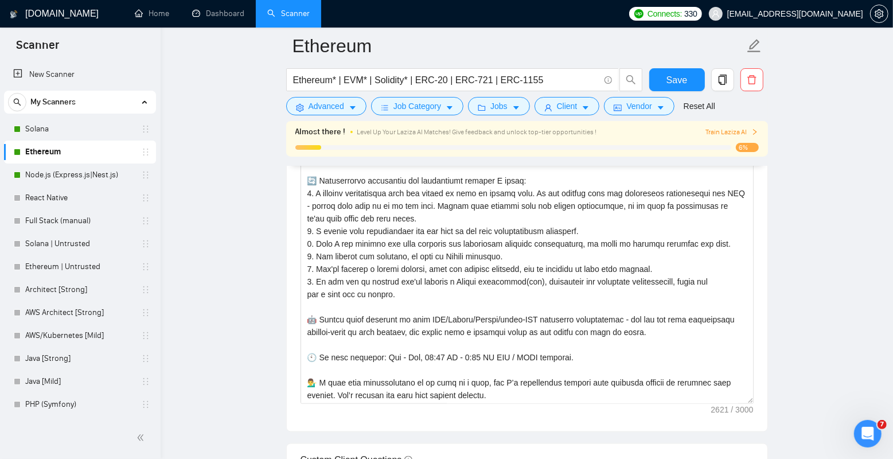
scroll to position [1332, 0]
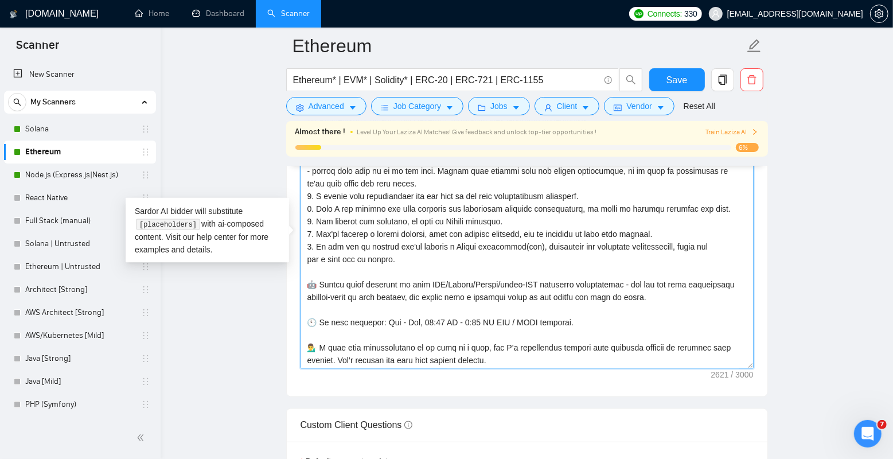
click at [591, 321] on textarea "Cover letter template:" at bounding box center [526, 240] width 453 height 258
drag, startPoint x: 602, startPoint y: 321, endPoint x: 303, endPoint y: 323, distance: 298.8
click at [303, 323] on textarea "Cover letter template:" at bounding box center [526, 240] width 453 height 258
paste textarea "availability hours for meetings: Mon - Fri, 09:30 AM - 9"
type textarea "Loremipsu! [Dol sit ametc adipis, eli Seddoei te incididuntutla etd magnaaliqua…"
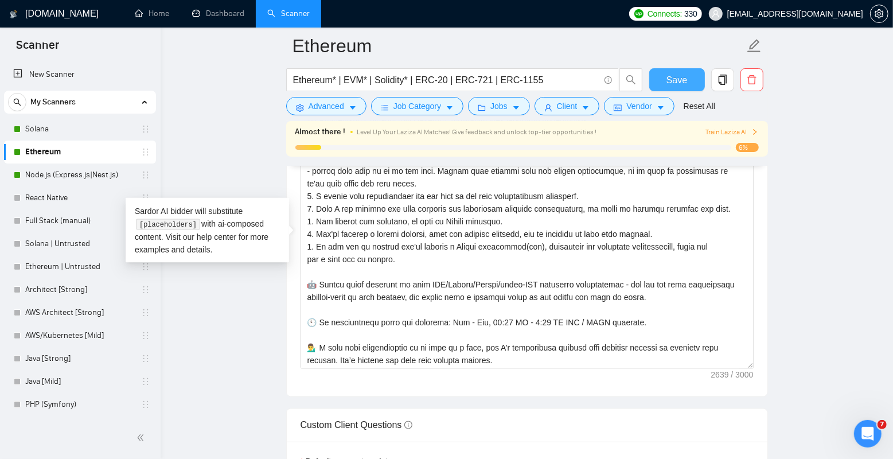
click at [677, 81] on span "Save" at bounding box center [676, 80] width 21 height 14
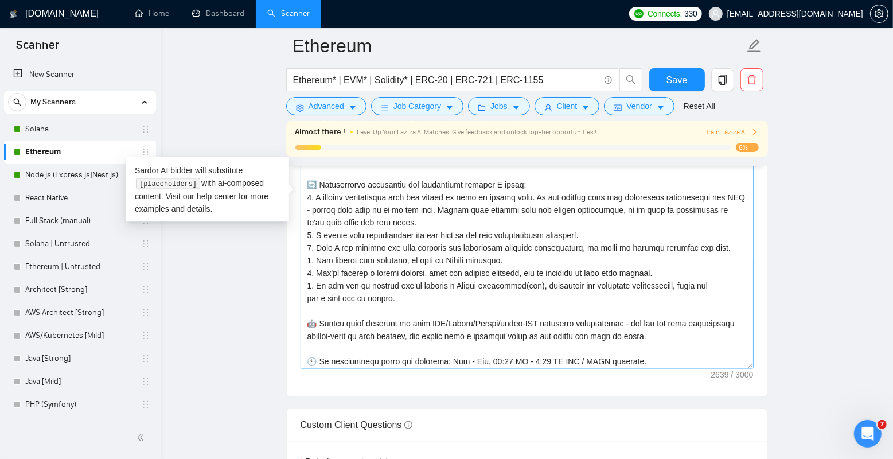
scroll to position [327, 0]
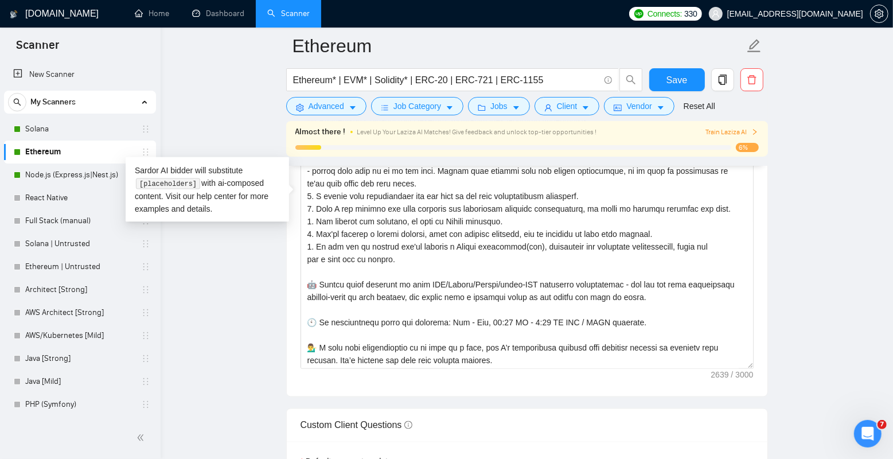
click at [256, 244] on main "Ethereum Ethereum* | EVM* | Solidity* | ERC-20 | ERC-721 | ERC-1155 Save Advanc…" at bounding box center [527, 333] width 696 height 3238
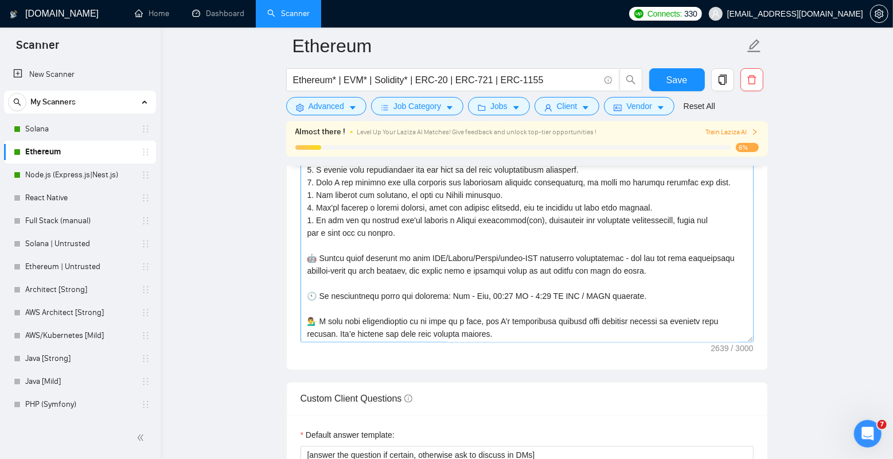
scroll to position [1362, 0]
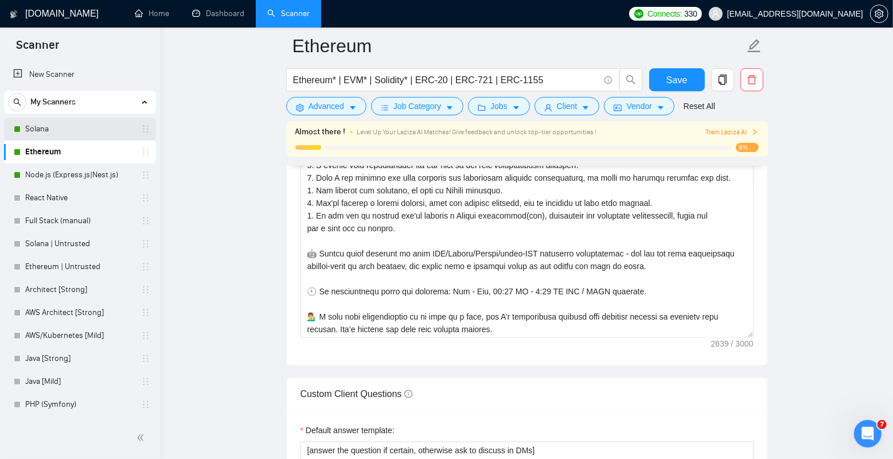
click at [73, 132] on link "Solana" at bounding box center [79, 129] width 109 height 23
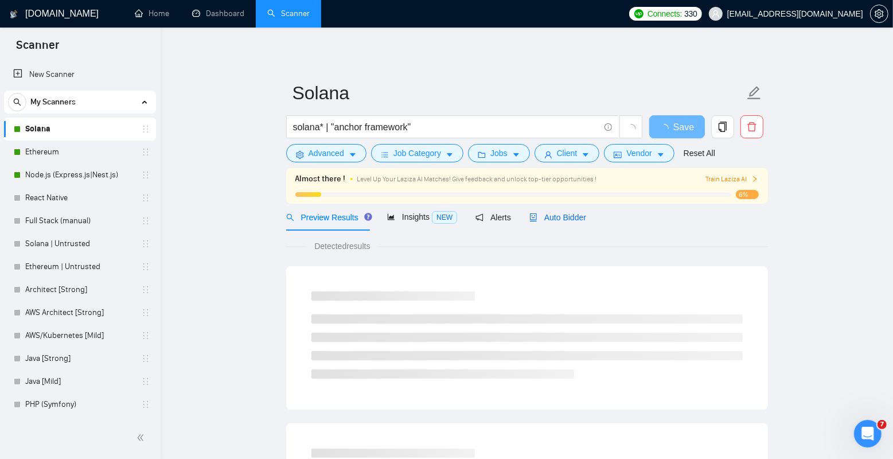
click at [566, 215] on span "Auto Bidder" at bounding box center [557, 217] width 57 height 9
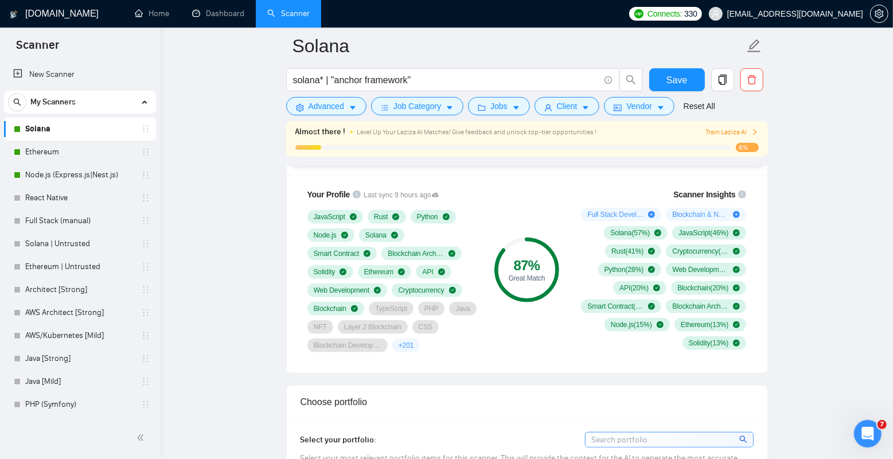
scroll to position [772, 0]
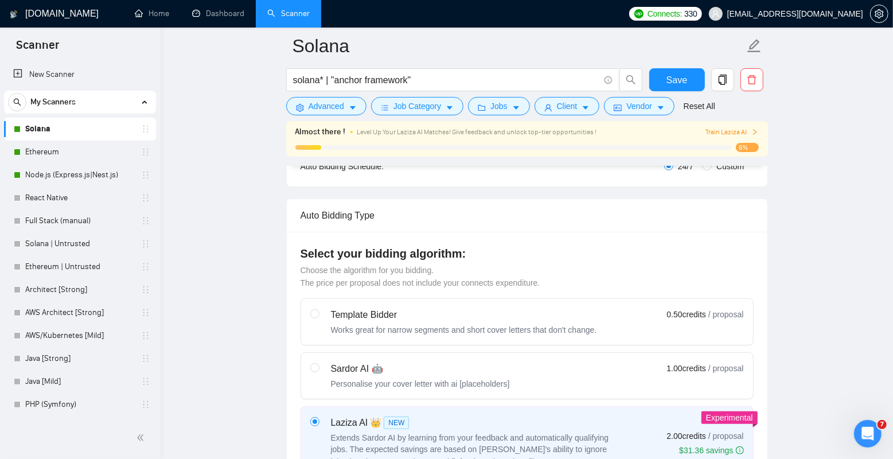
scroll to position [0, 0]
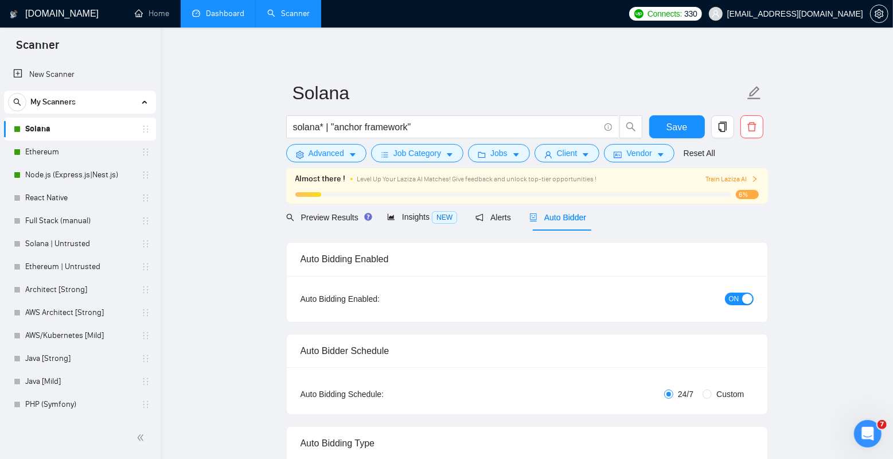
click at [221, 9] on link "Dashboard" at bounding box center [218, 14] width 52 height 10
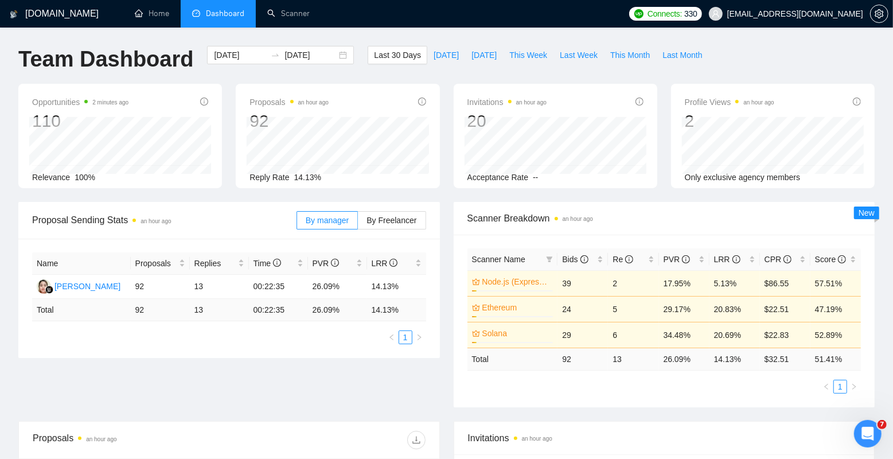
click at [382, 69] on div "Last 30 Days [DATE] [DATE] This Week Last Week This Month Last Month" at bounding box center [538, 65] width 354 height 38
